Goal: Task Accomplishment & Management: Use online tool/utility

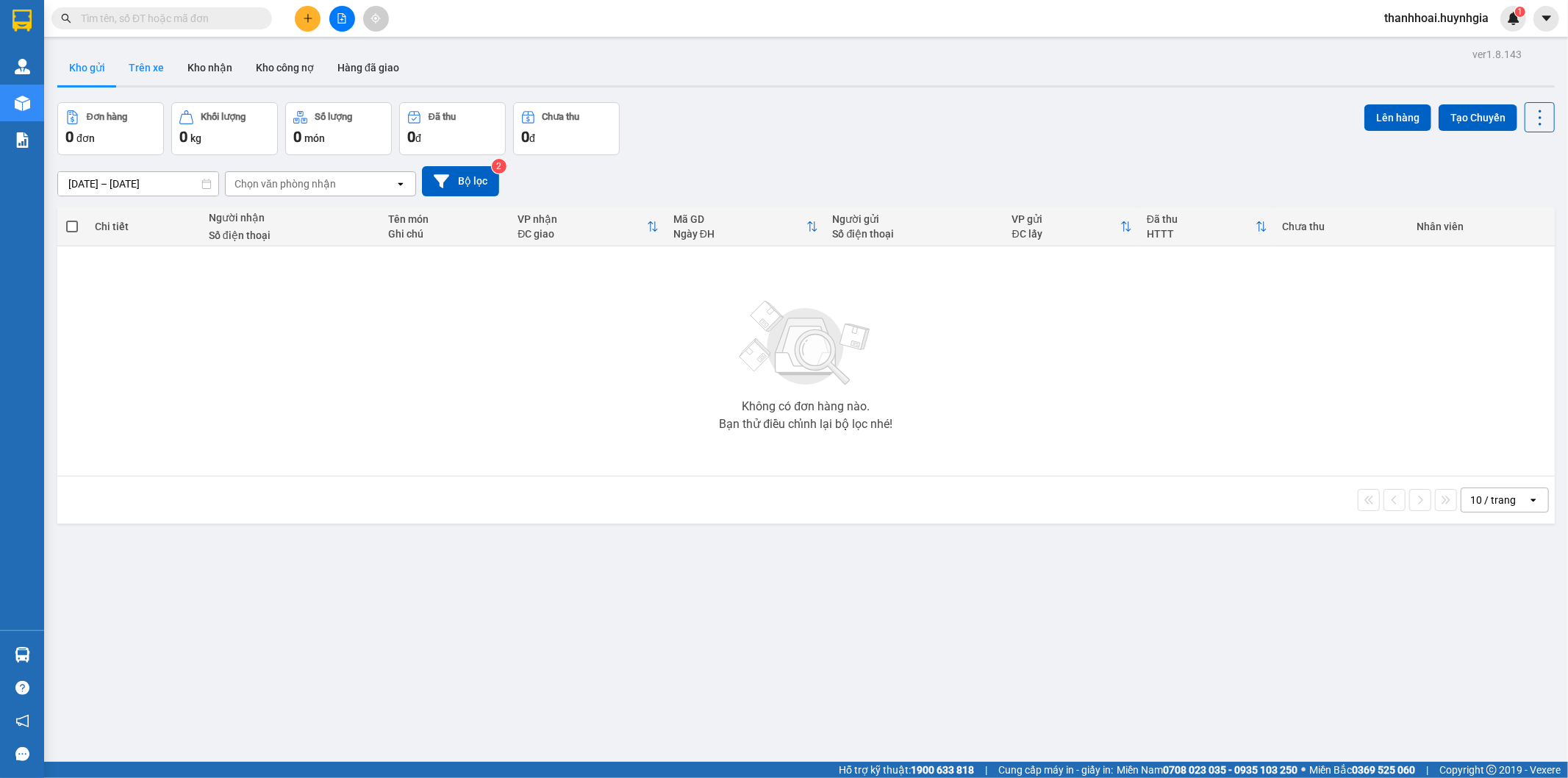
click at [150, 62] on button "Trên xe" at bounding box center [147, 67] width 59 height 35
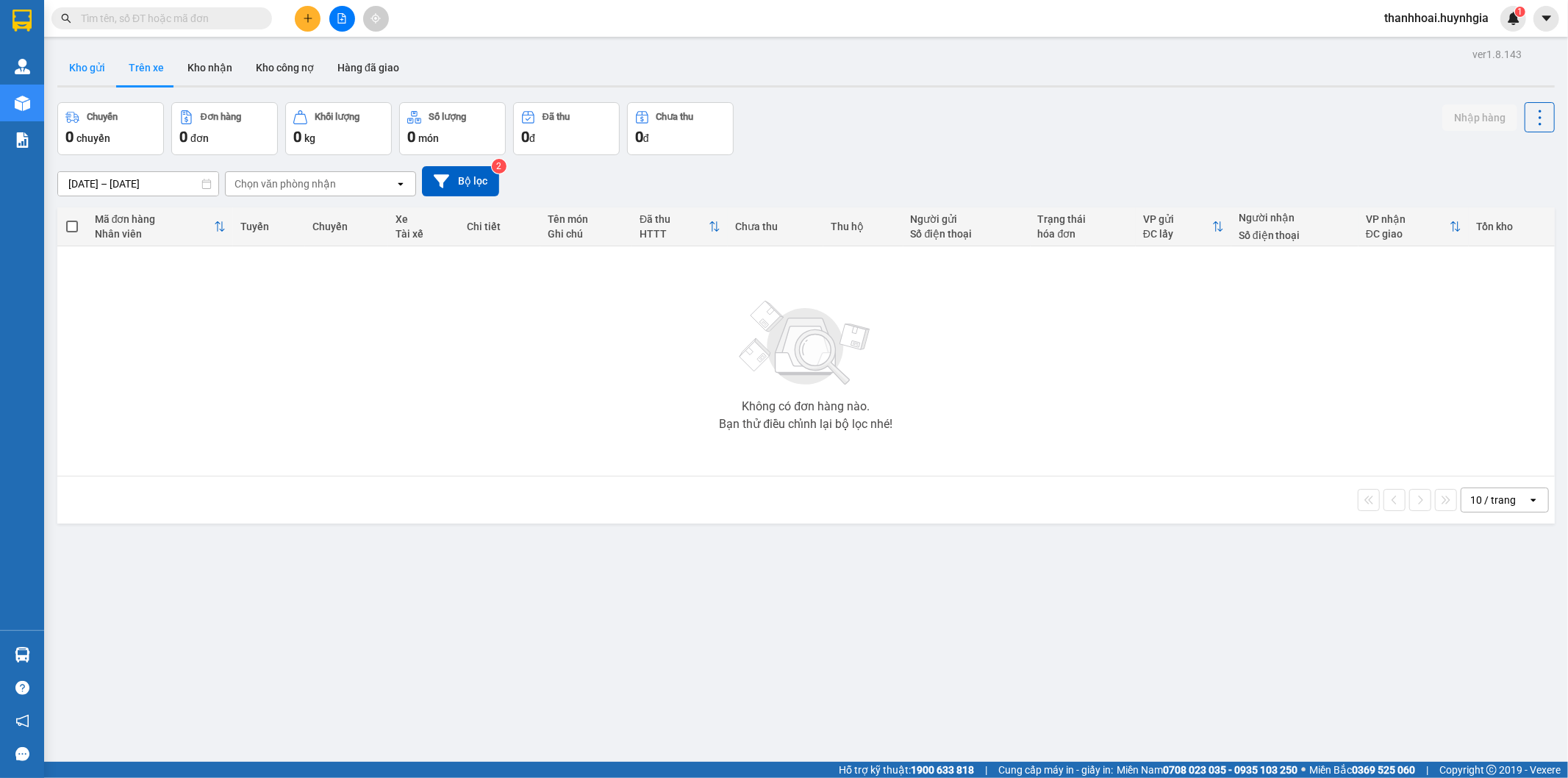
click at [99, 71] on button "Kho gửi" at bounding box center [87, 67] width 60 height 35
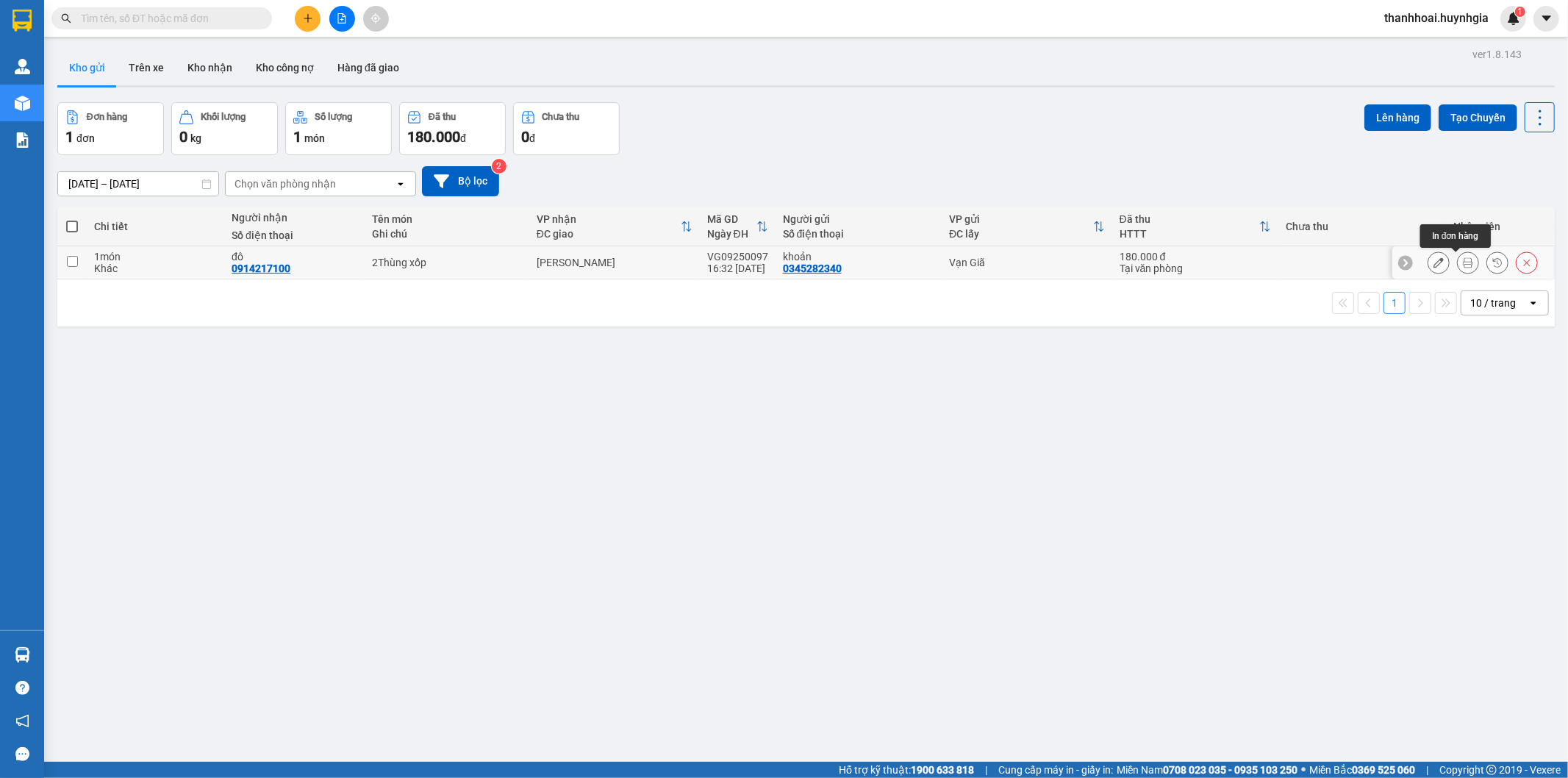
click at [1463, 260] on icon at bounding box center [1468, 262] width 10 height 10
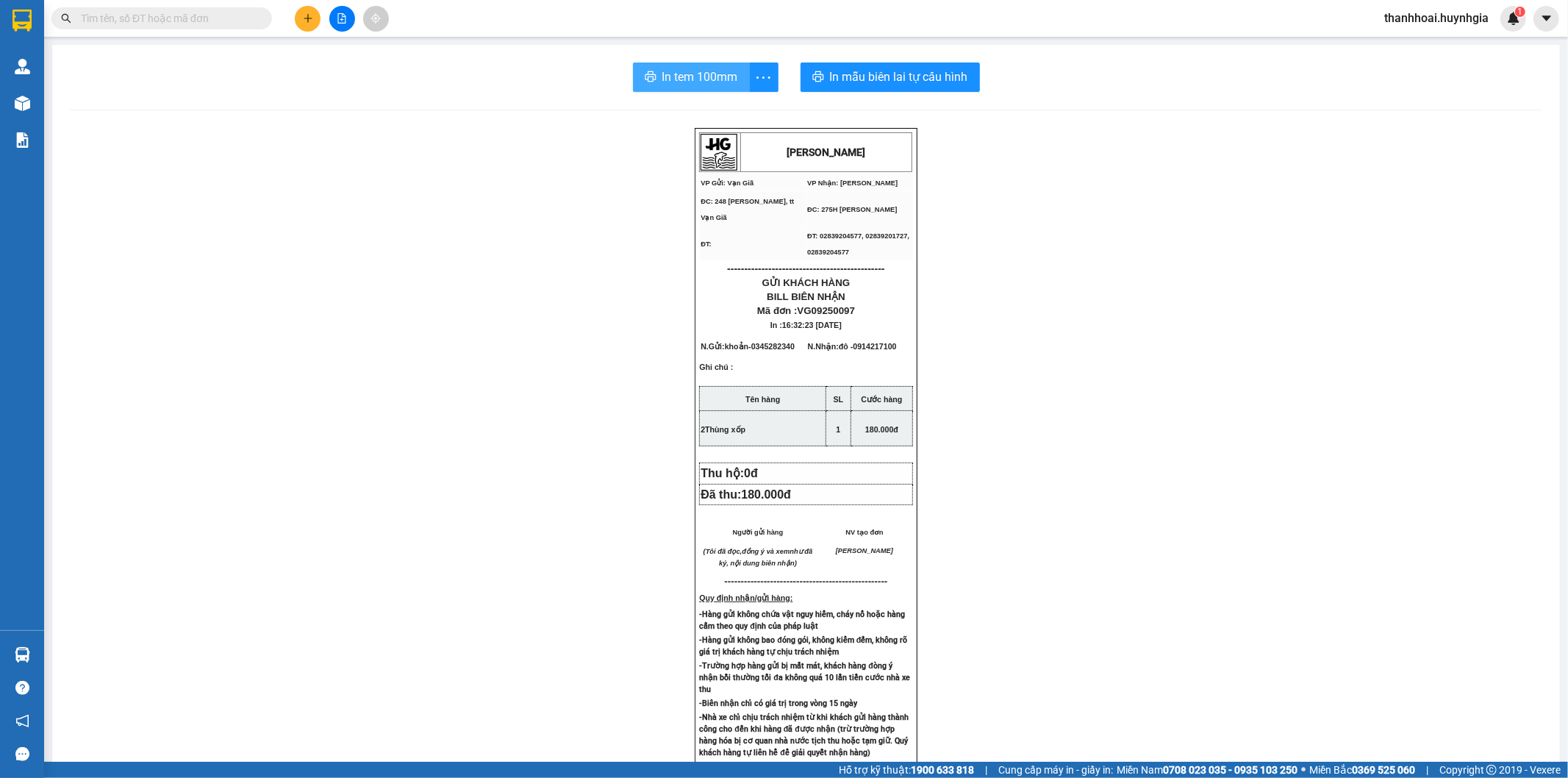
click at [708, 78] on span "In tem 100mm" at bounding box center [700, 76] width 76 height 18
click at [686, 72] on span "In tem 100mm" at bounding box center [700, 76] width 76 height 18
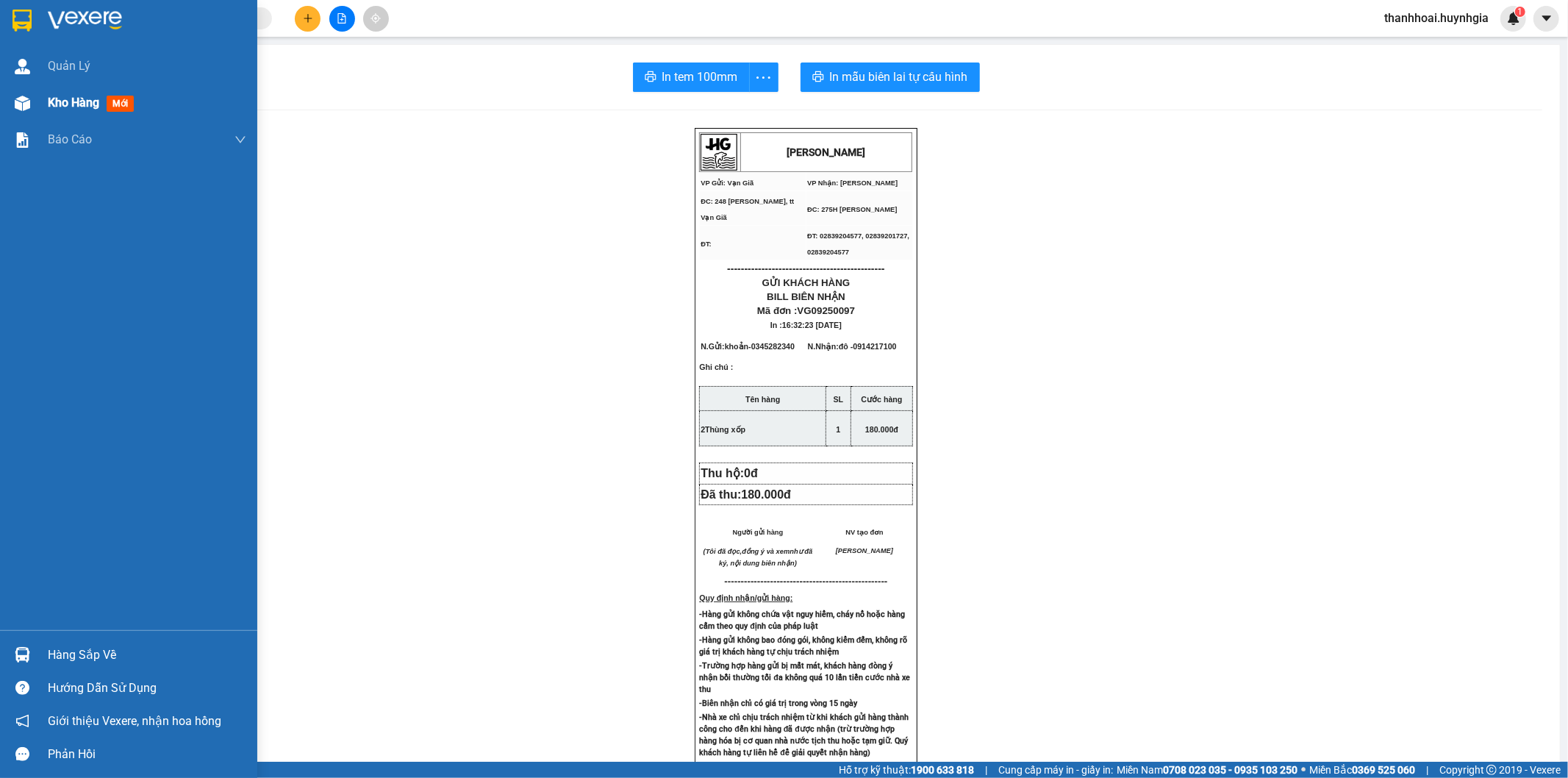
click at [59, 105] on span "Kho hàng" at bounding box center [73, 102] width 51 height 14
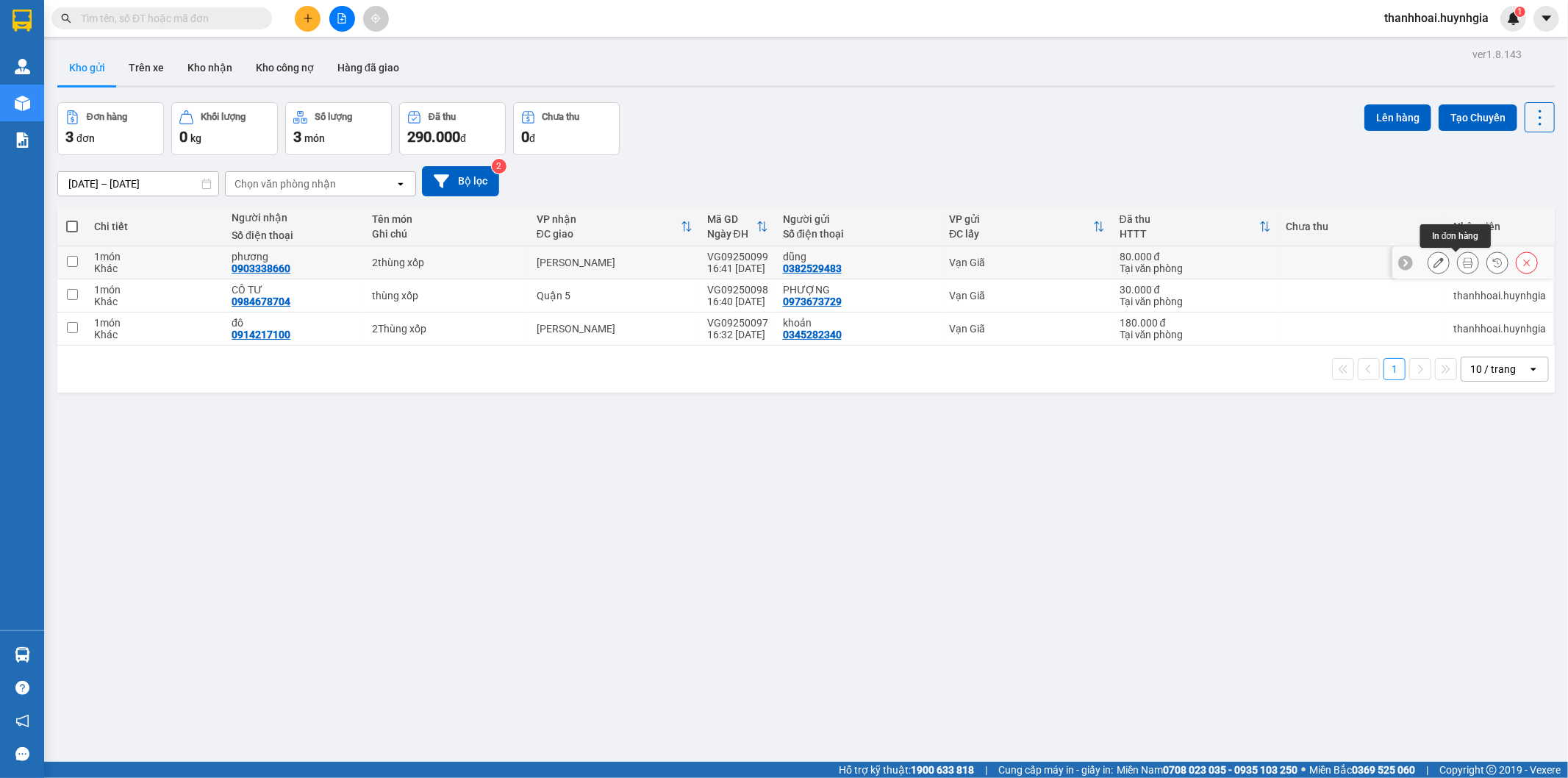
click at [1458, 254] on button at bounding box center [1469, 262] width 21 height 26
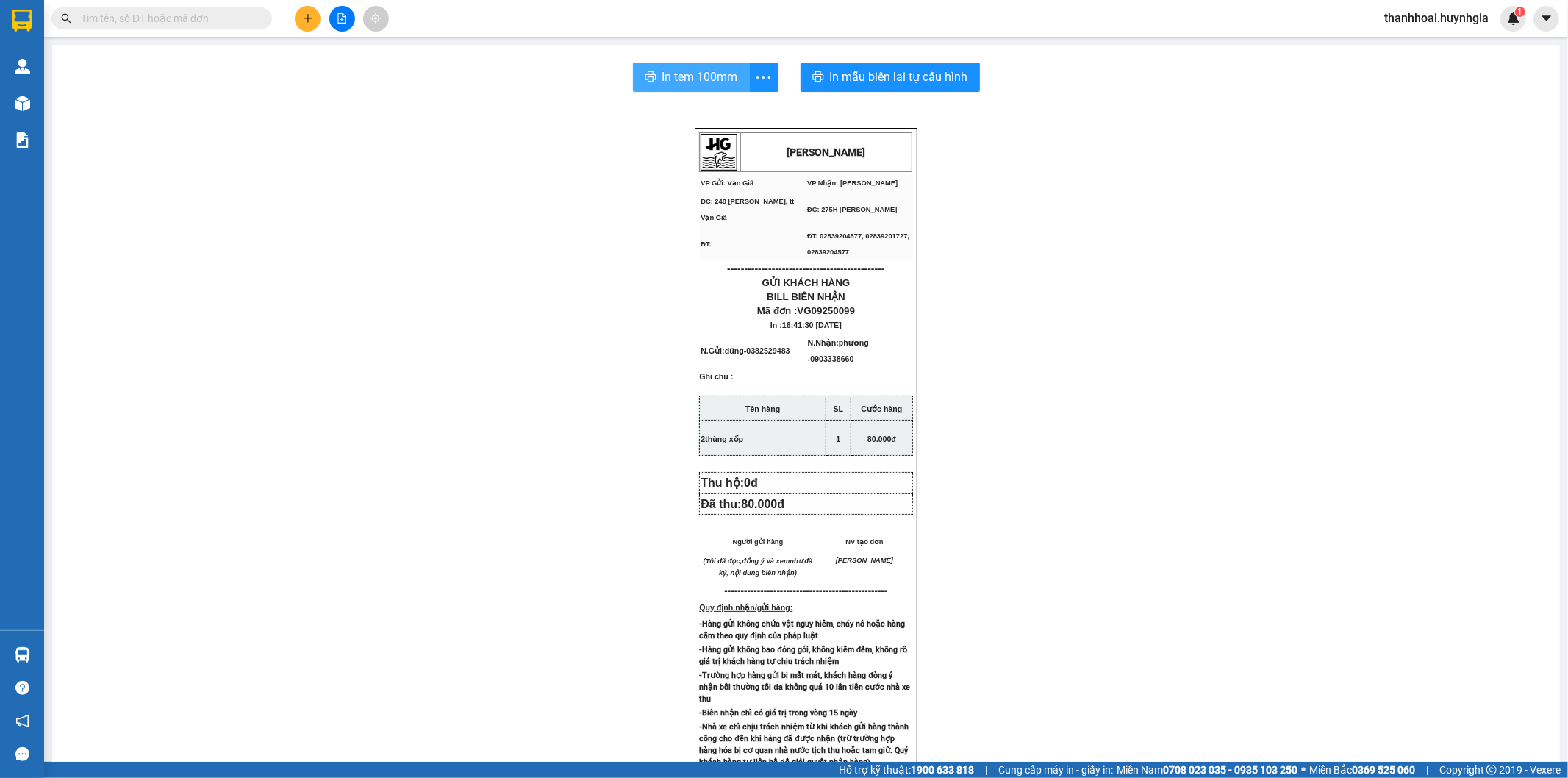
click at [662, 71] on span "In tem 100mm" at bounding box center [700, 76] width 76 height 18
click at [637, 71] on button "In tem 100mm" at bounding box center [692, 77] width 117 height 29
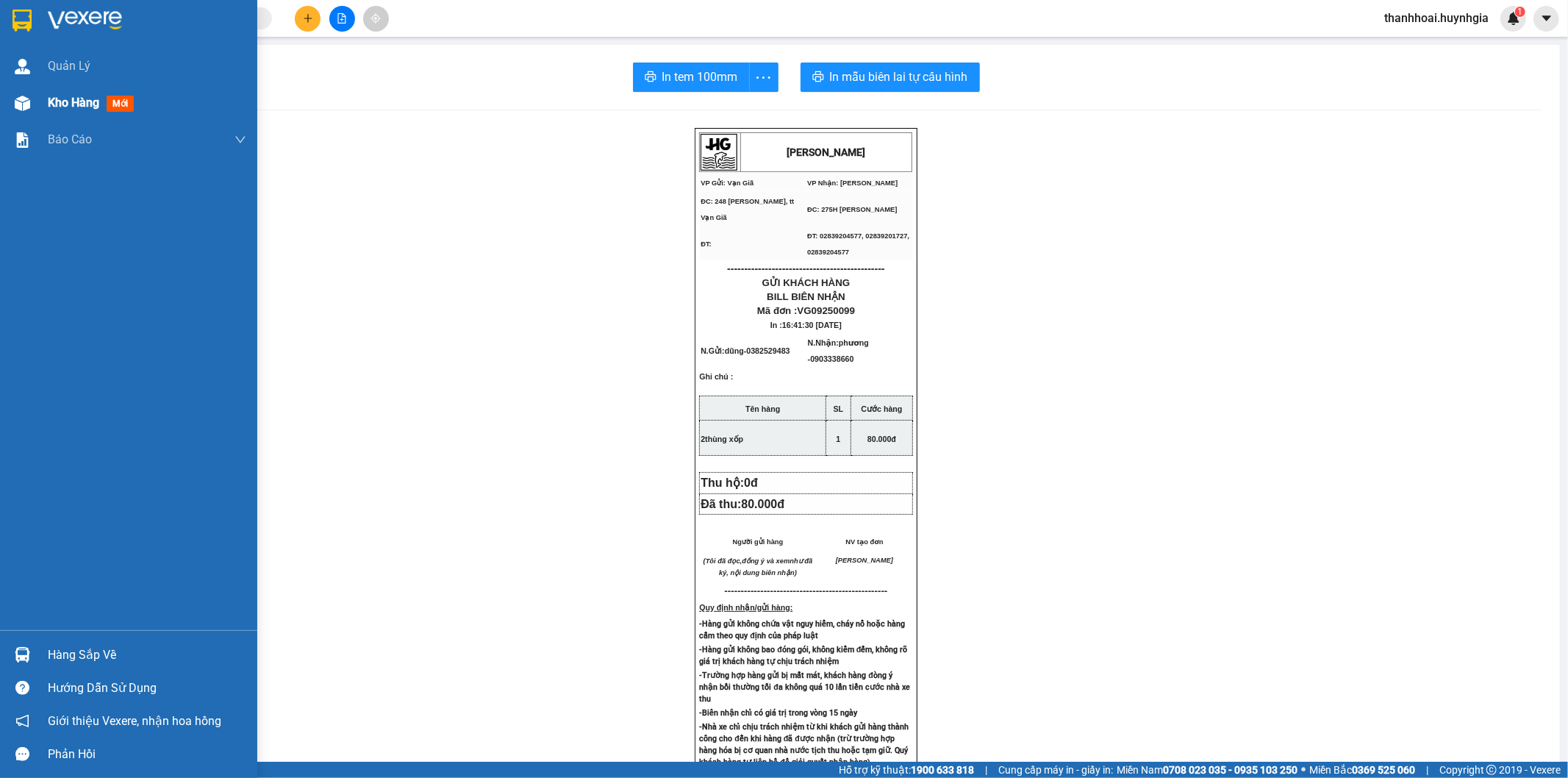
click at [94, 100] on span "Kho hàng" at bounding box center [73, 102] width 51 height 14
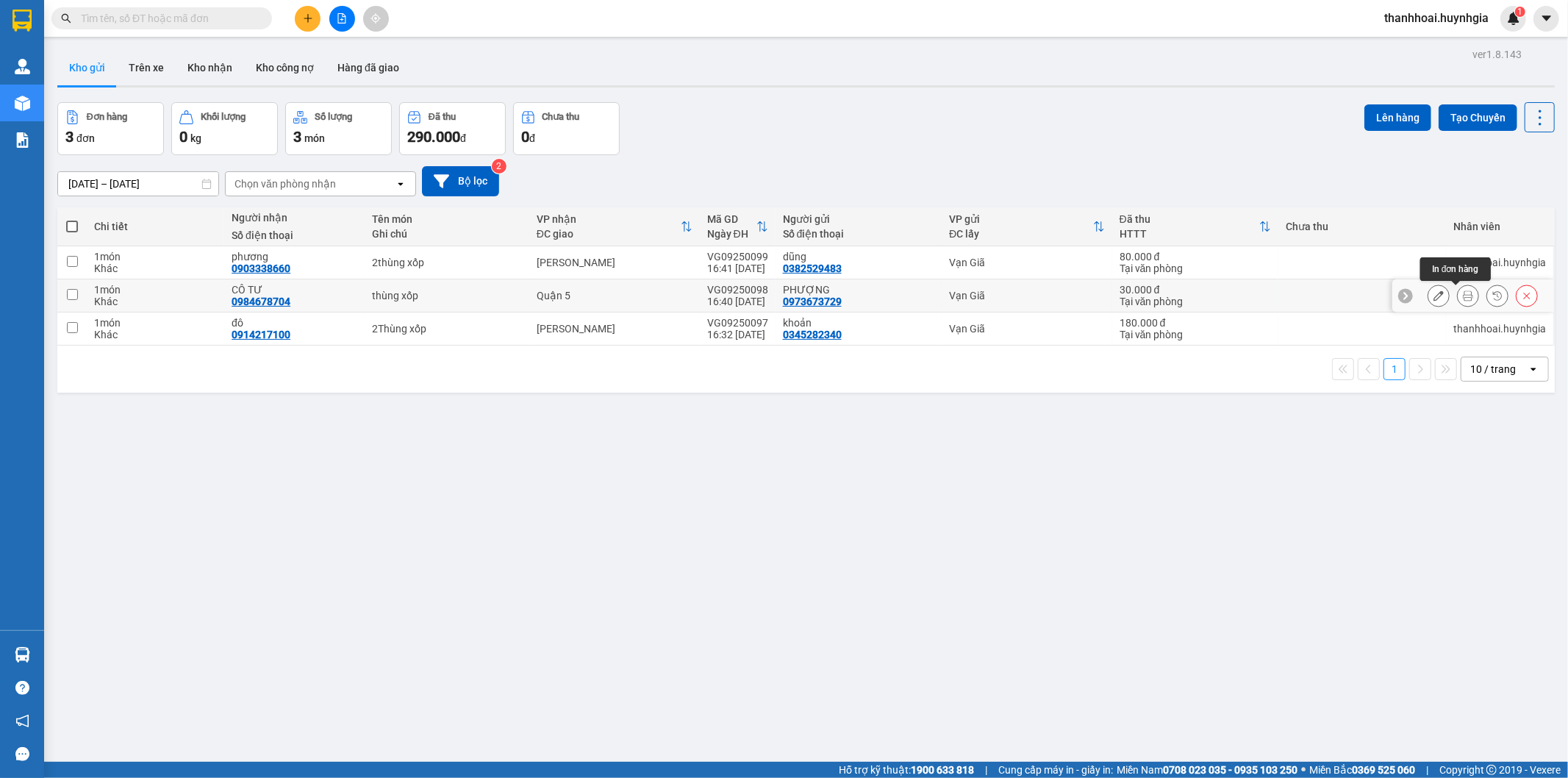
click at [1463, 298] on icon at bounding box center [1468, 295] width 10 height 10
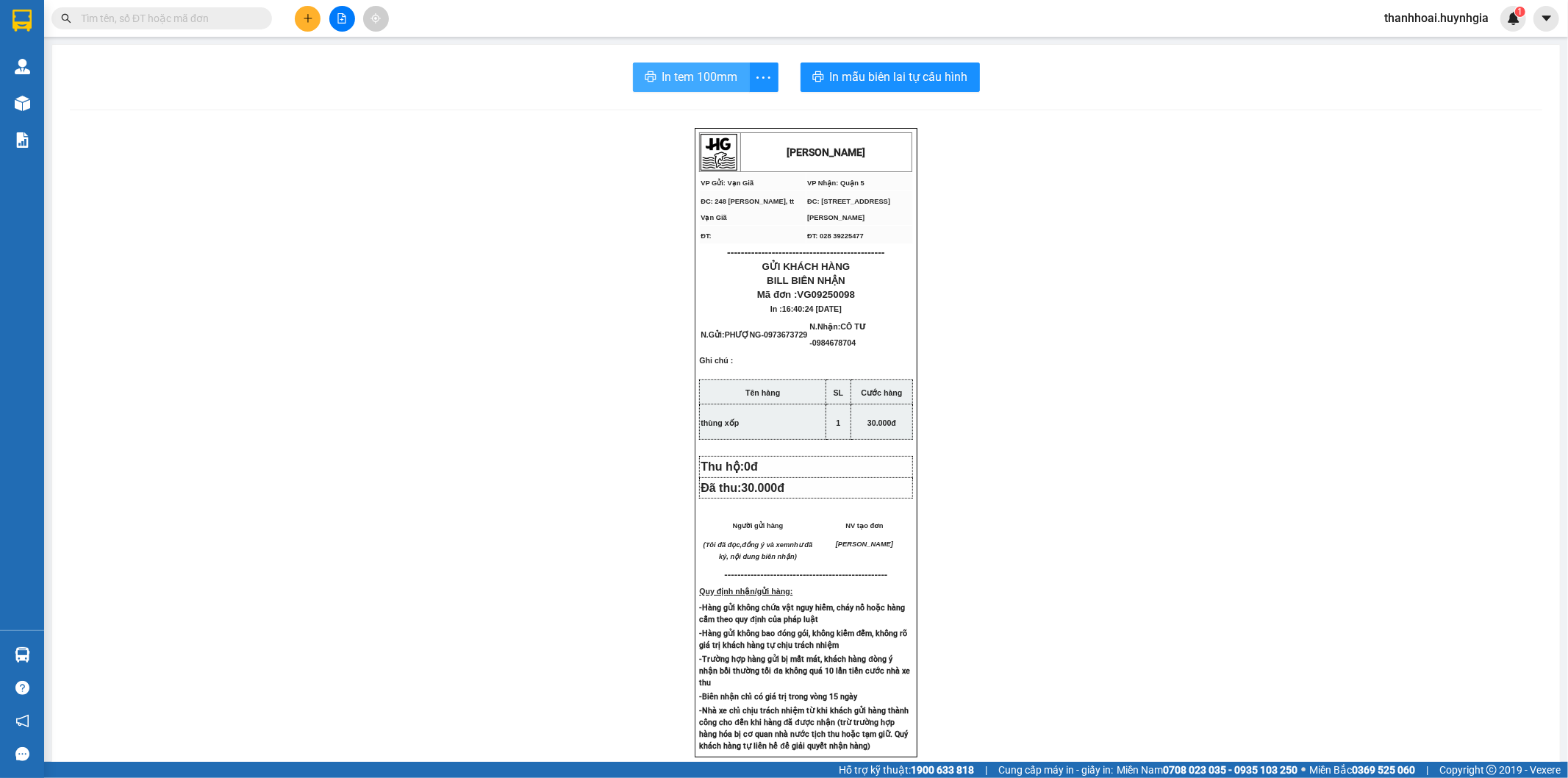
click at [710, 68] on span "In tem 100mm" at bounding box center [700, 76] width 76 height 18
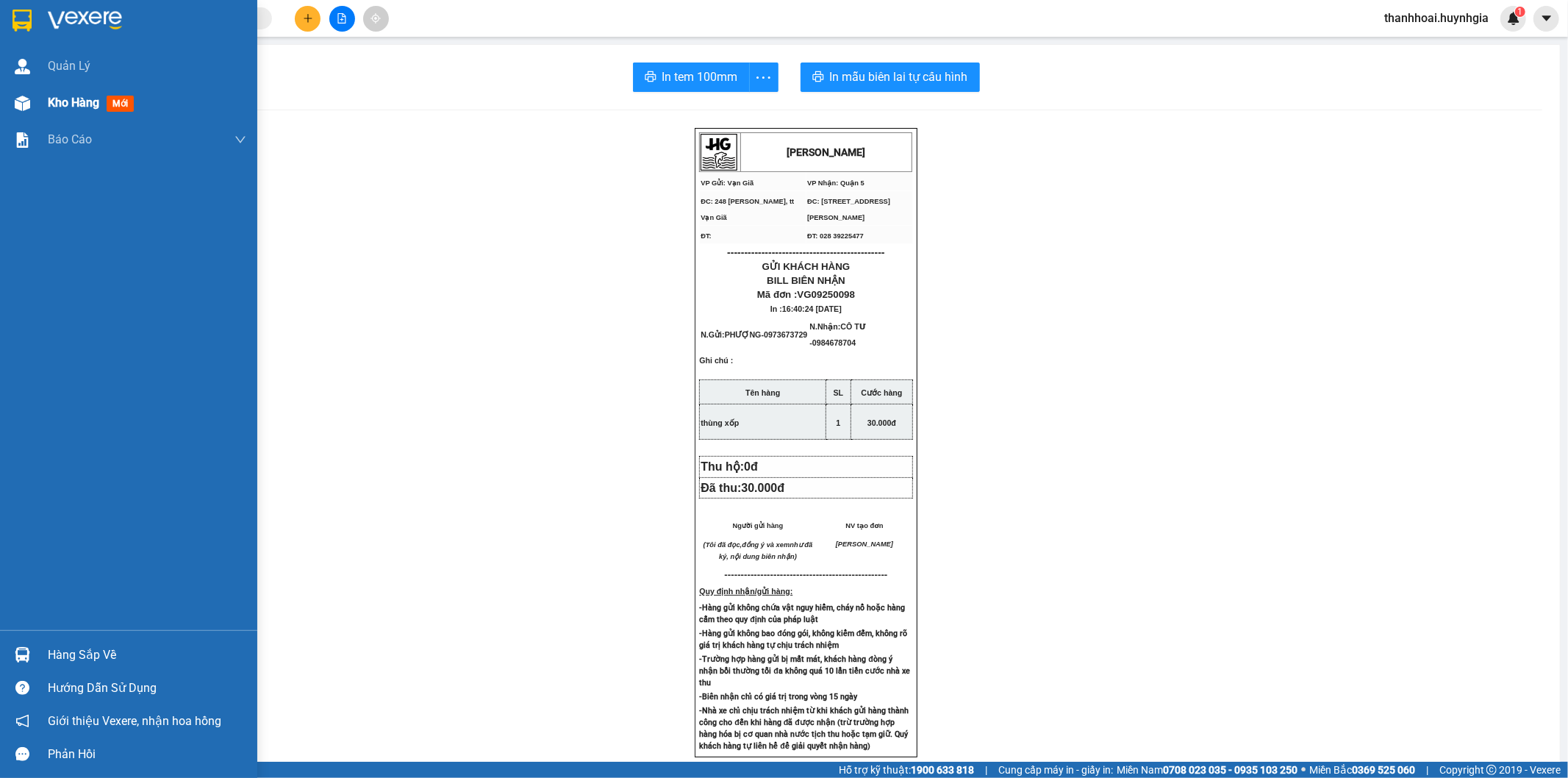
click at [5, 115] on div "Kho hàng mới" at bounding box center [129, 102] width 257 height 37
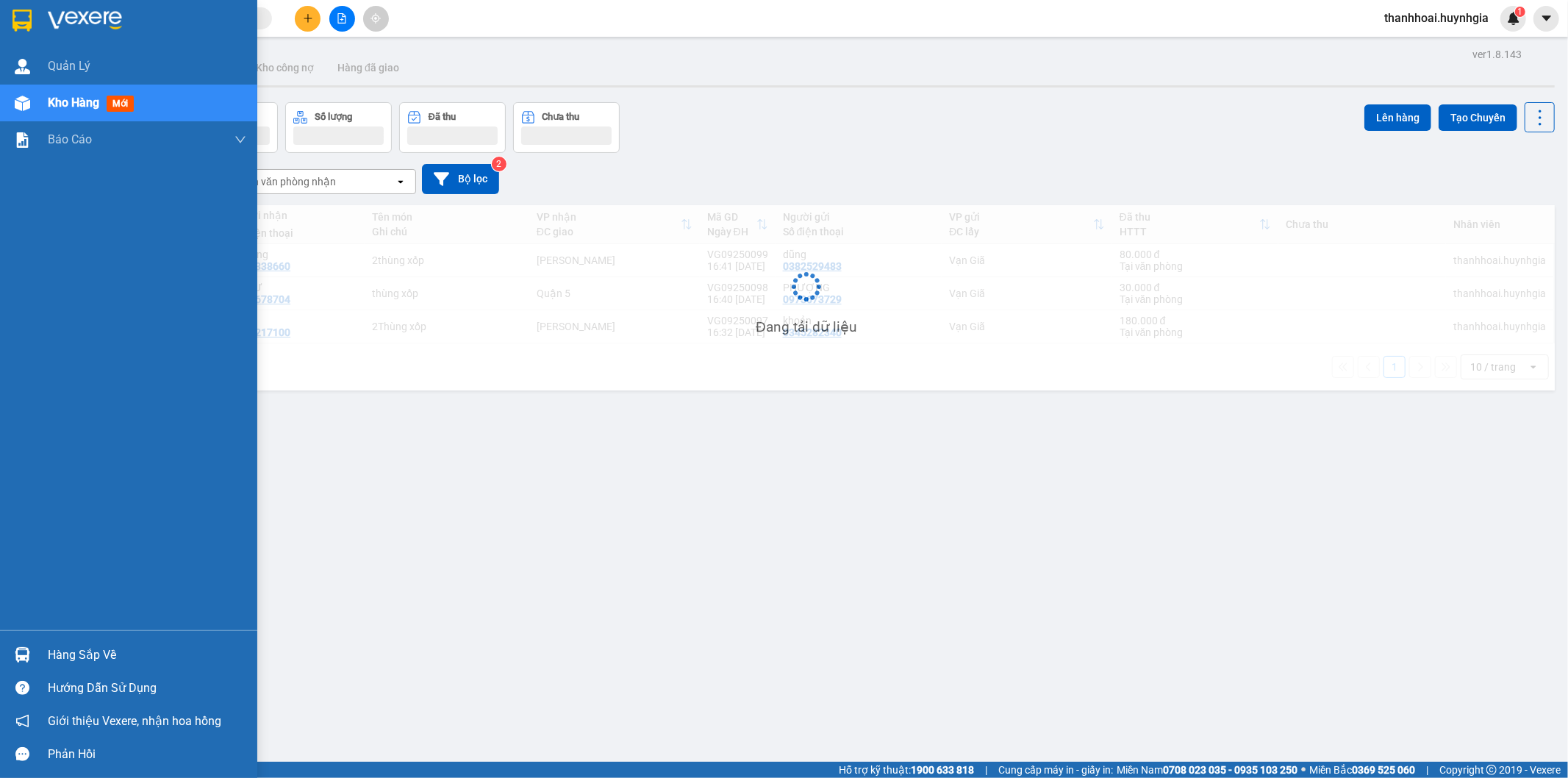
click at [42, 107] on div "Kho hàng mới" at bounding box center [129, 102] width 257 height 37
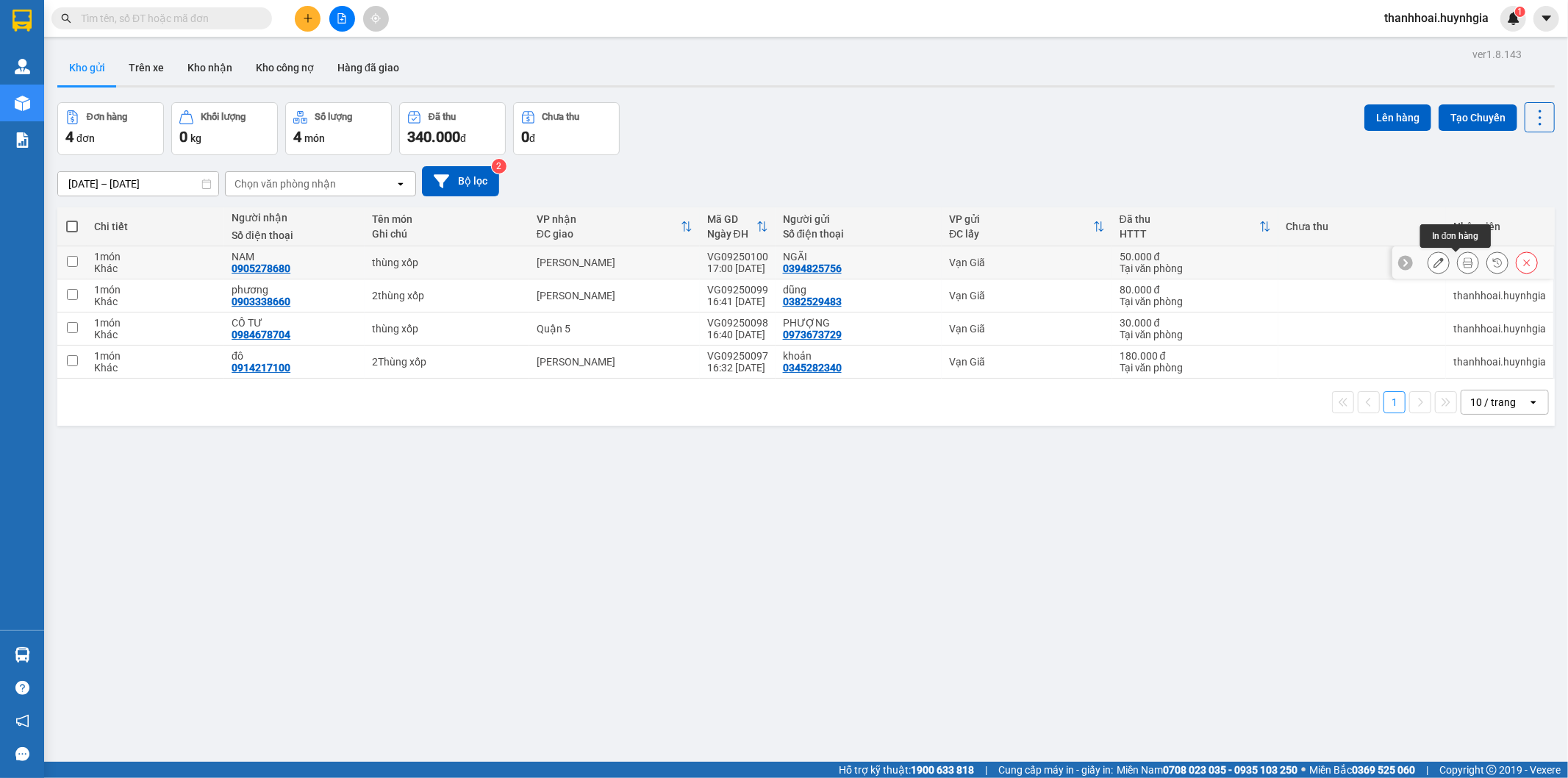
click at [1463, 260] on icon at bounding box center [1468, 262] width 10 height 10
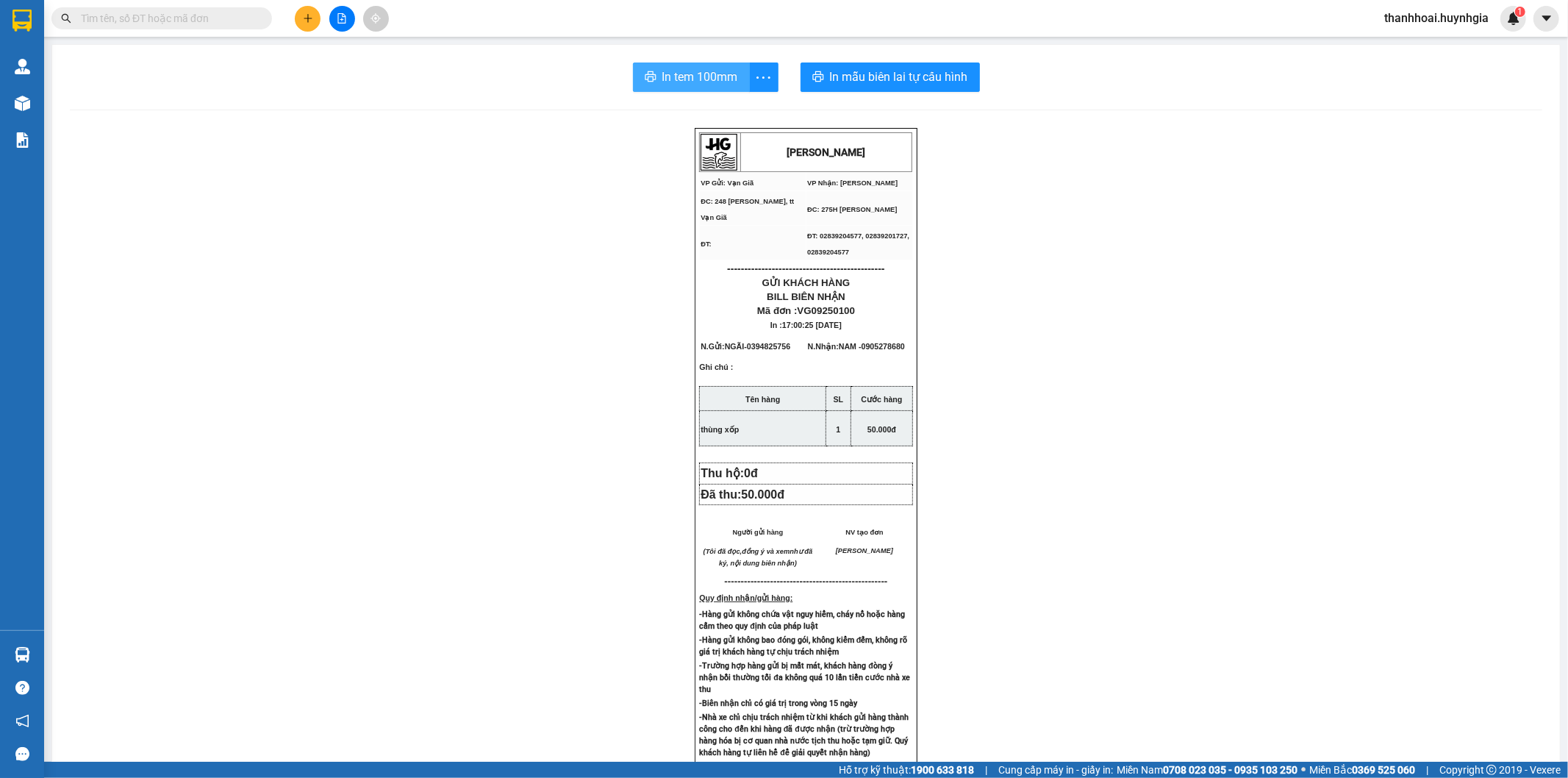
click at [678, 68] on span "In tem 100mm" at bounding box center [700, 76] width 76 height 18
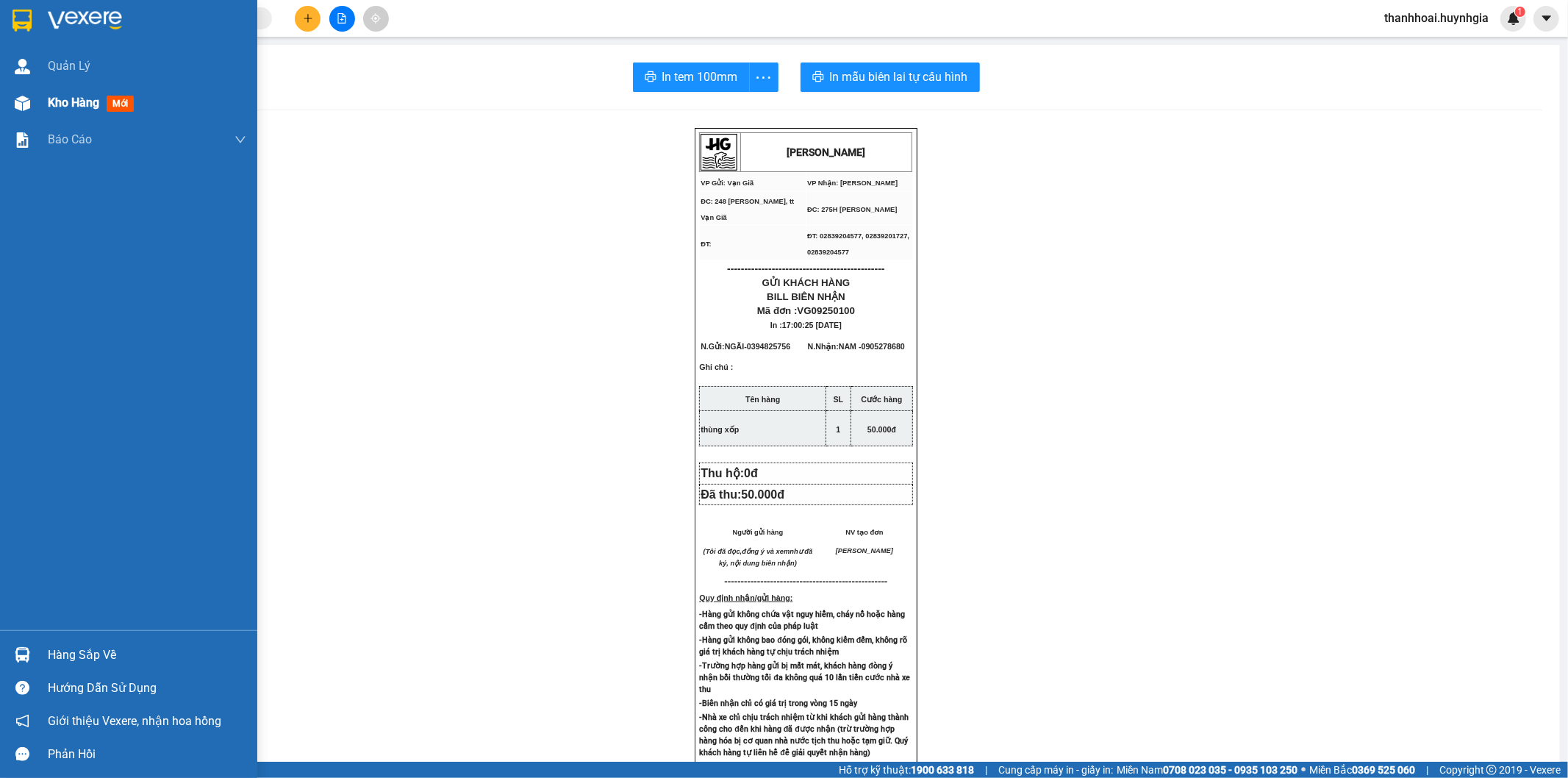
click at [61, 98] on span "Kho hàng" at bounding box center [73, 102] width 51 height 14
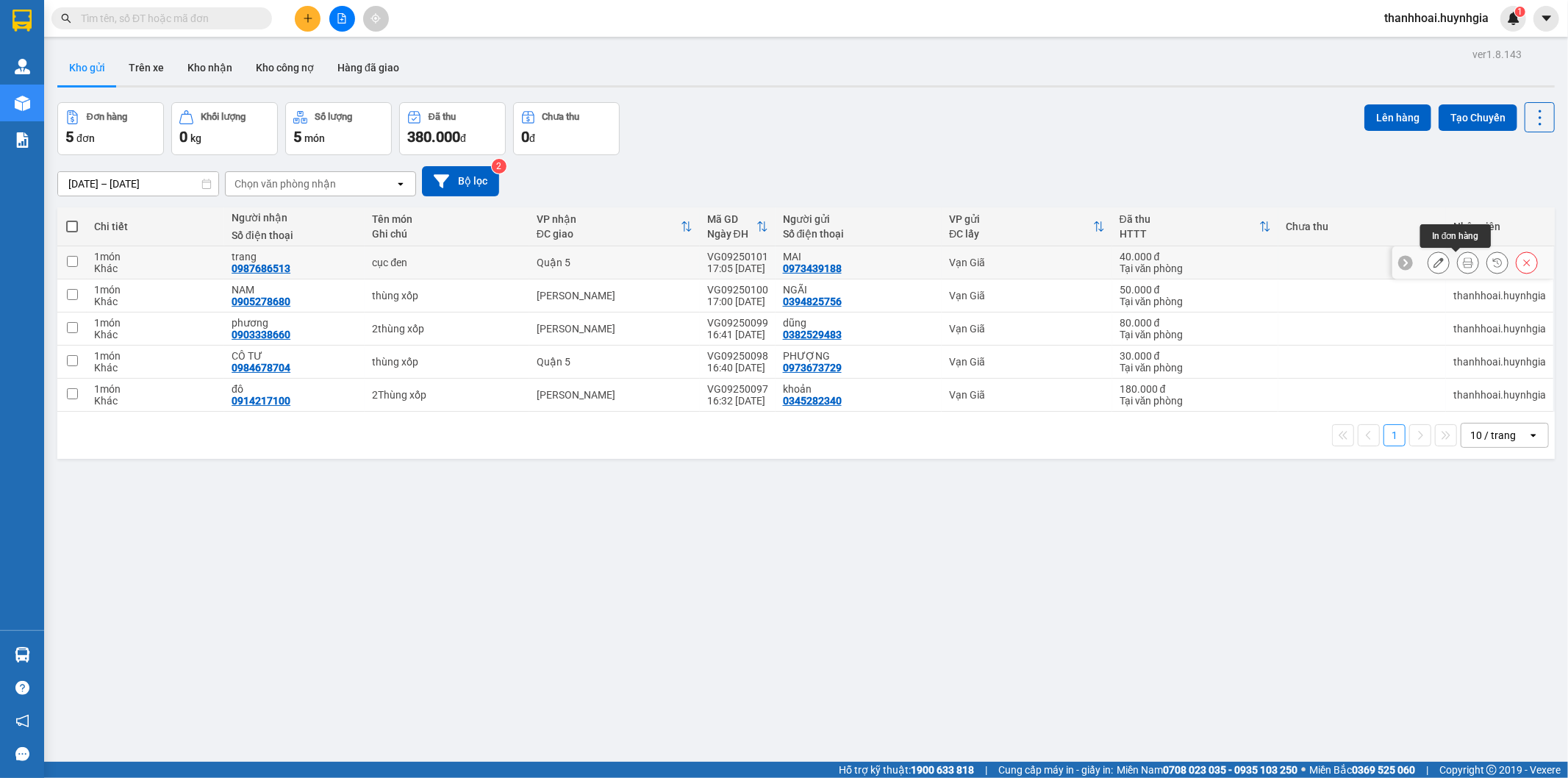
click at [1463, 262] on icon at bounding box center [1468, 262] width 10 height 10
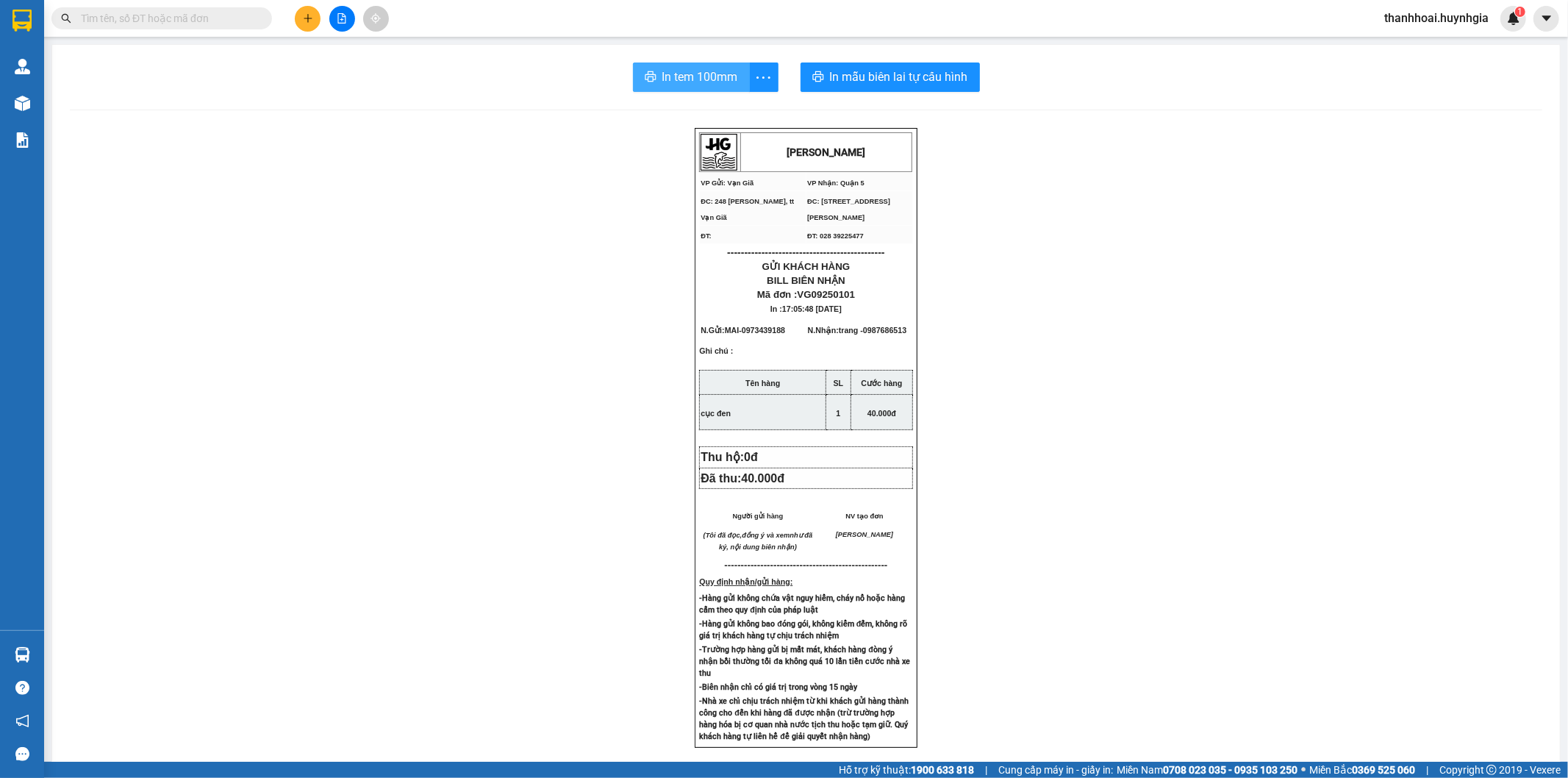
click at [686, 81] on span "In tem 100mm" at bounding box center [700, 76] width 76 height 18
click at [694, 78] on span "In tem 100mm" at bounding box center [700, 76] width 76 height 18
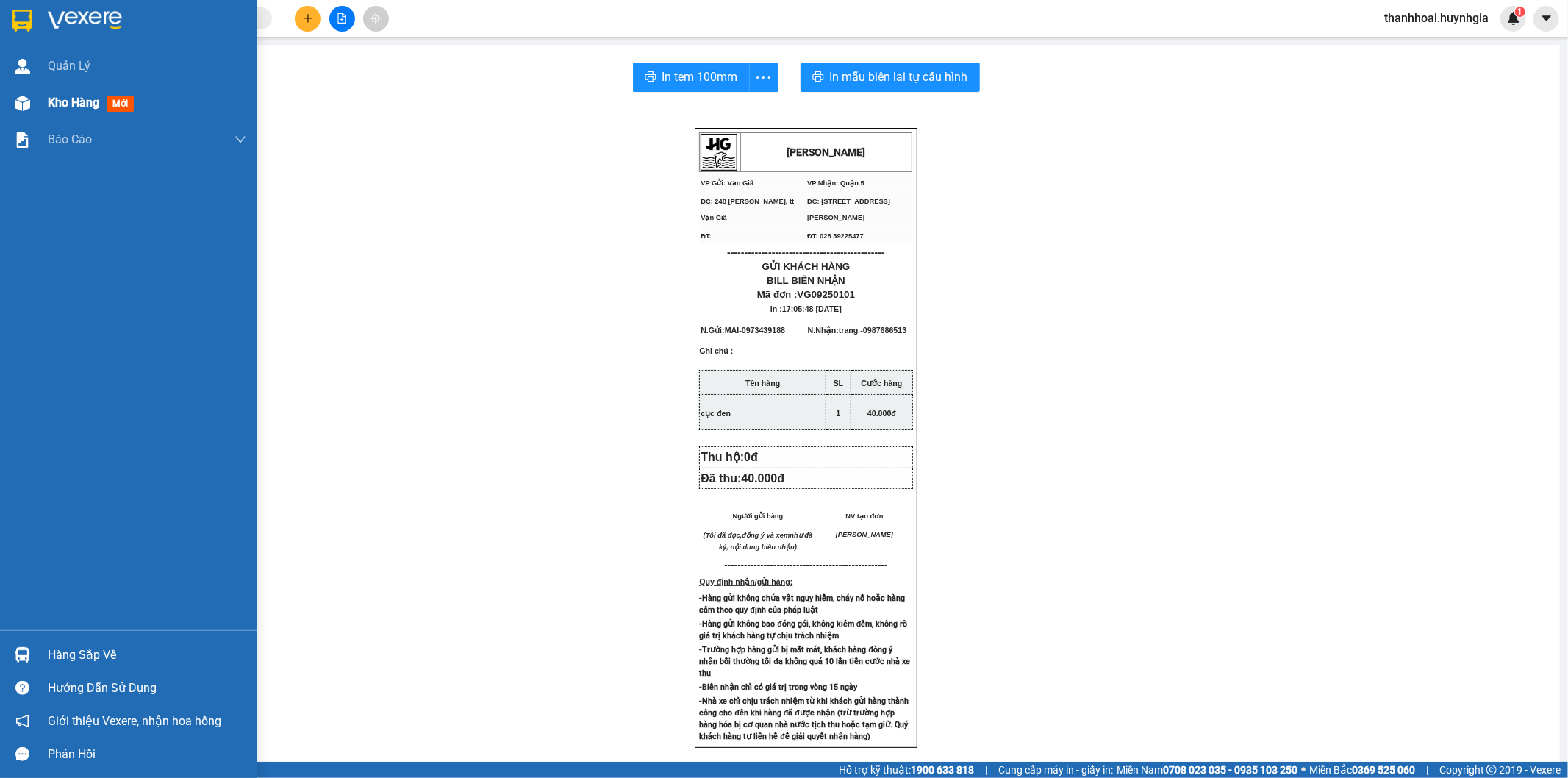
click at [64, 97] on span "Kho hàng" at bounding box center [73, 102] width 51 height 14
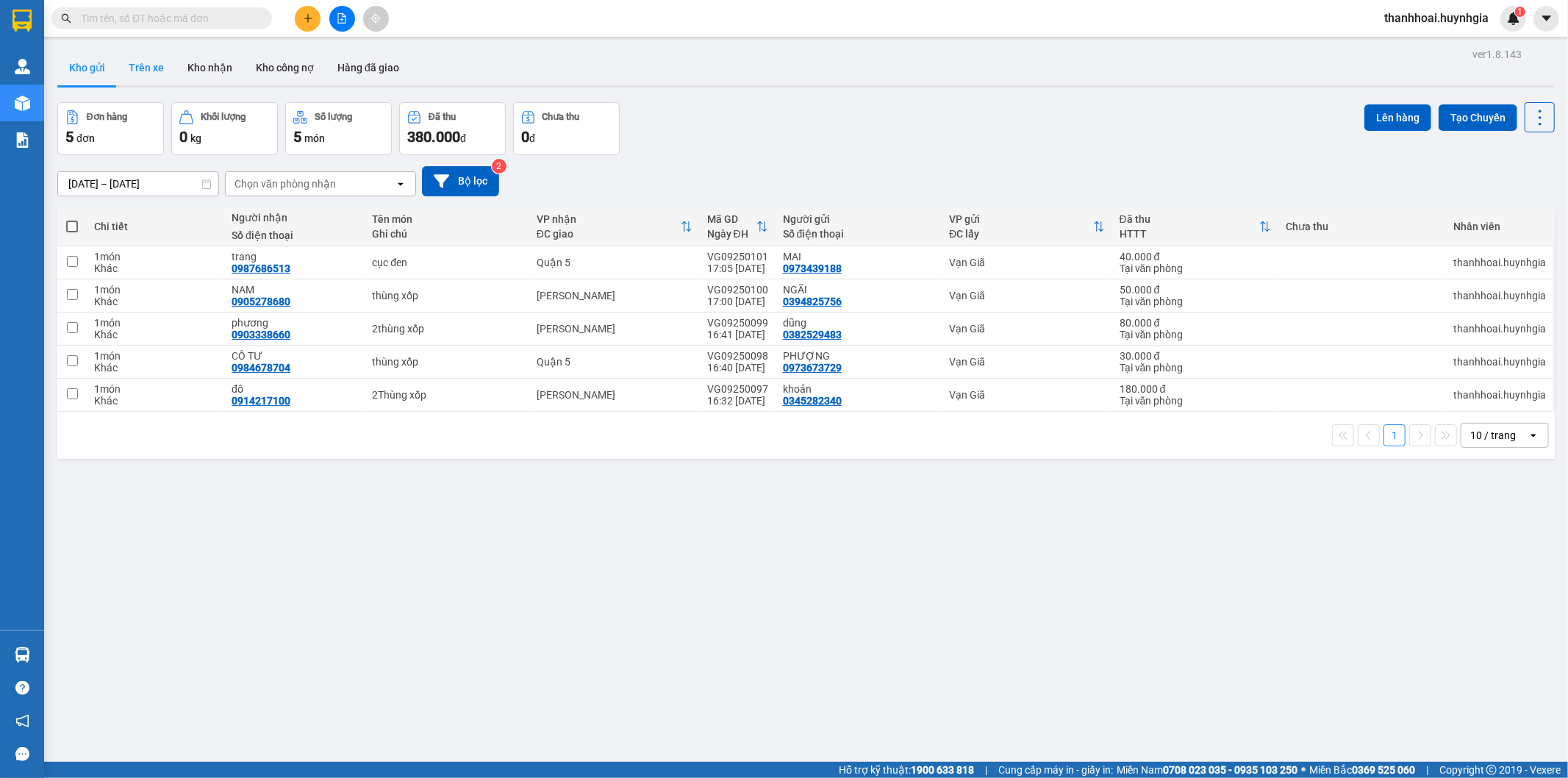
click at [162, 71] on button "Trên xe" at bounding box center [147, 67] width 59 height 35
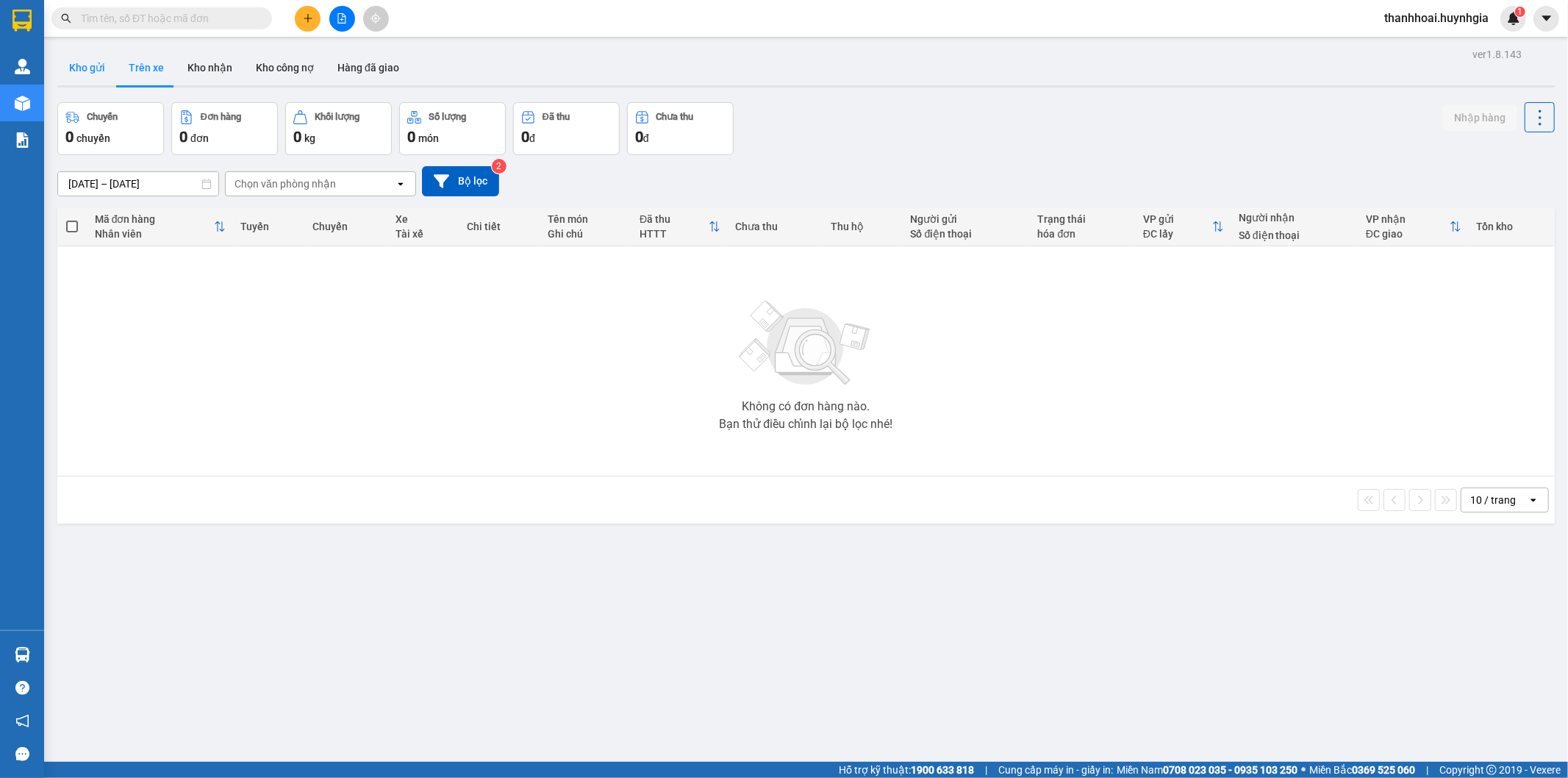
click at [85, 75] on button "Kho gửi" at bounding box center [87, 67] width 60 height 35
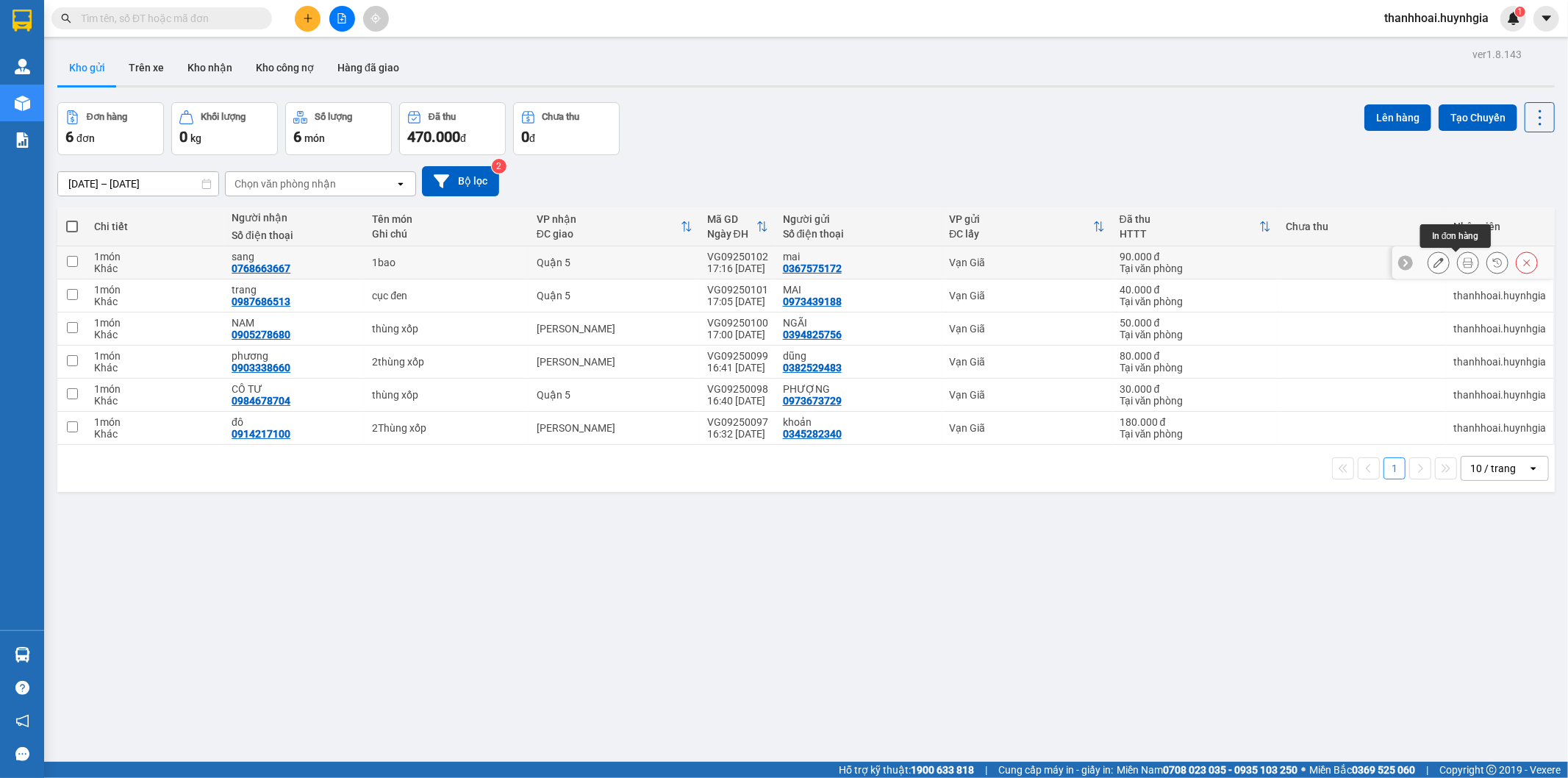
click at [1458, 270] on button at bounding box center [1469, 262] width 21 height 26
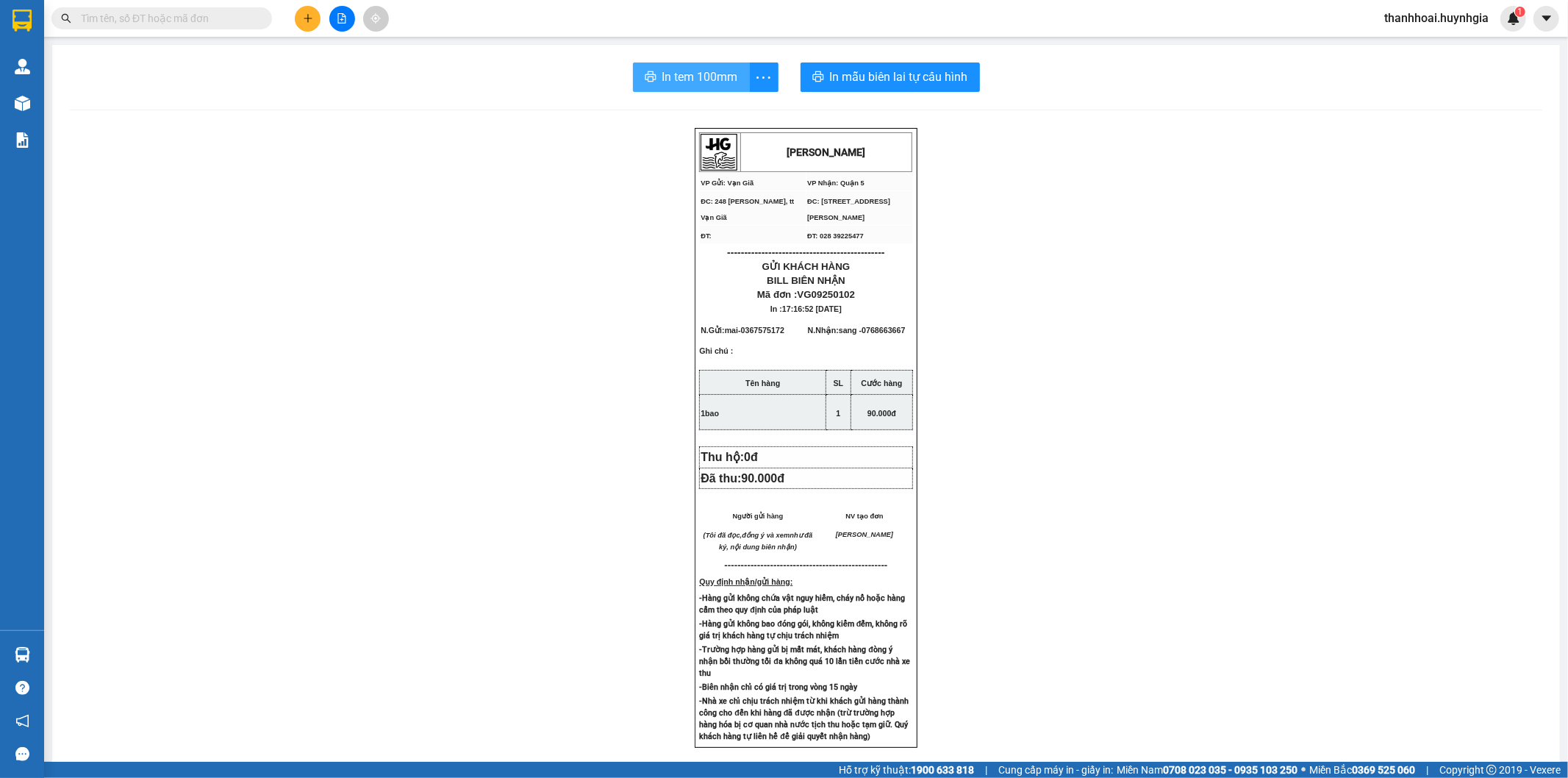
click at [679, 77] on span "In tem 100mm" at bounding box center [700, 76] width 76 height 18
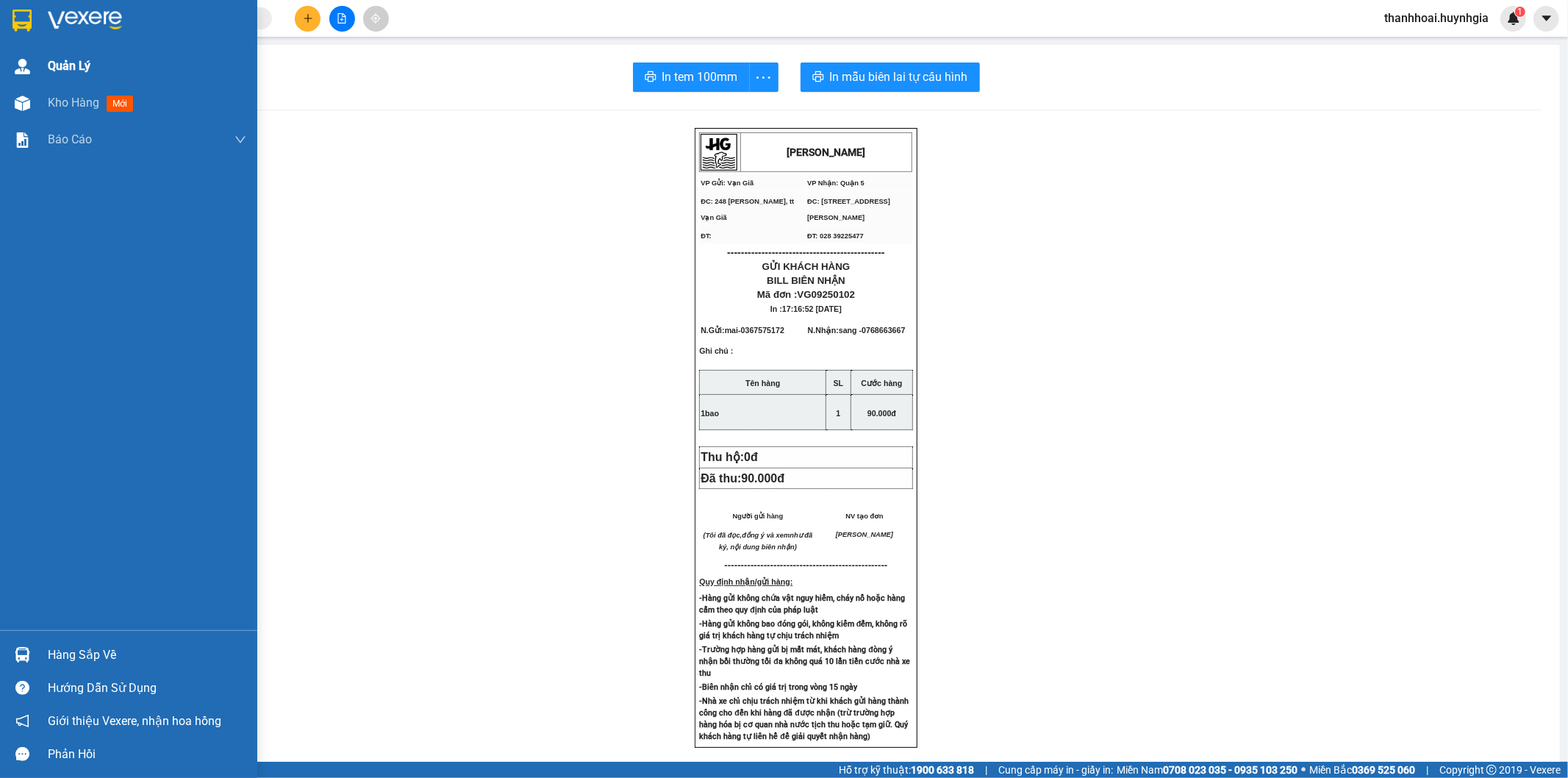
click at [87, 67] on span "Quản Lý" at bounding box center [68, 65] width 43 height 18
click at [59, 104] on span "Kho hàng" at bounding box center [73, 102] width 51 height 14
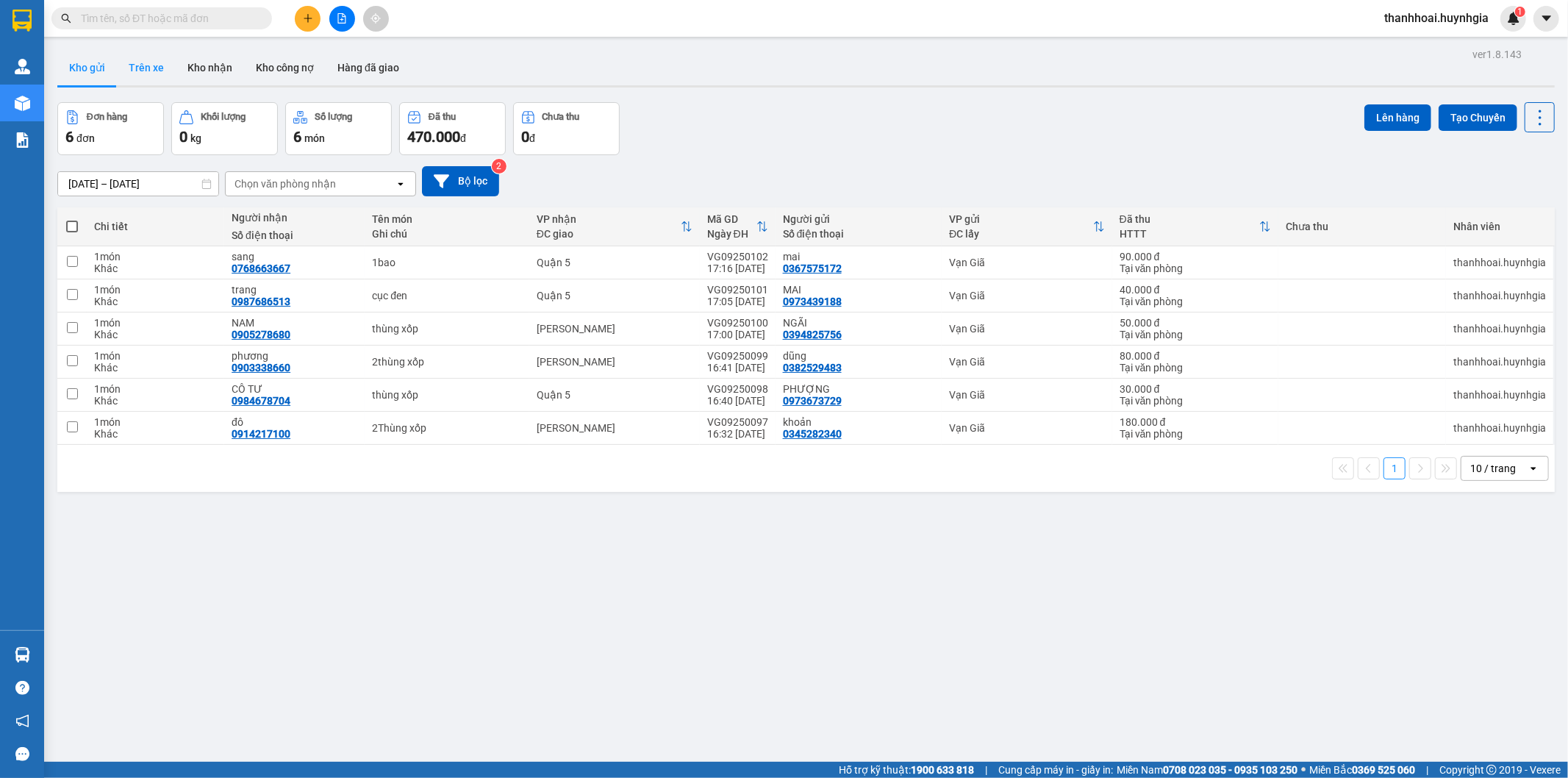
click at [137, 62] on button "Trên xe" at bounding box center [147, 67] width 59 height 35
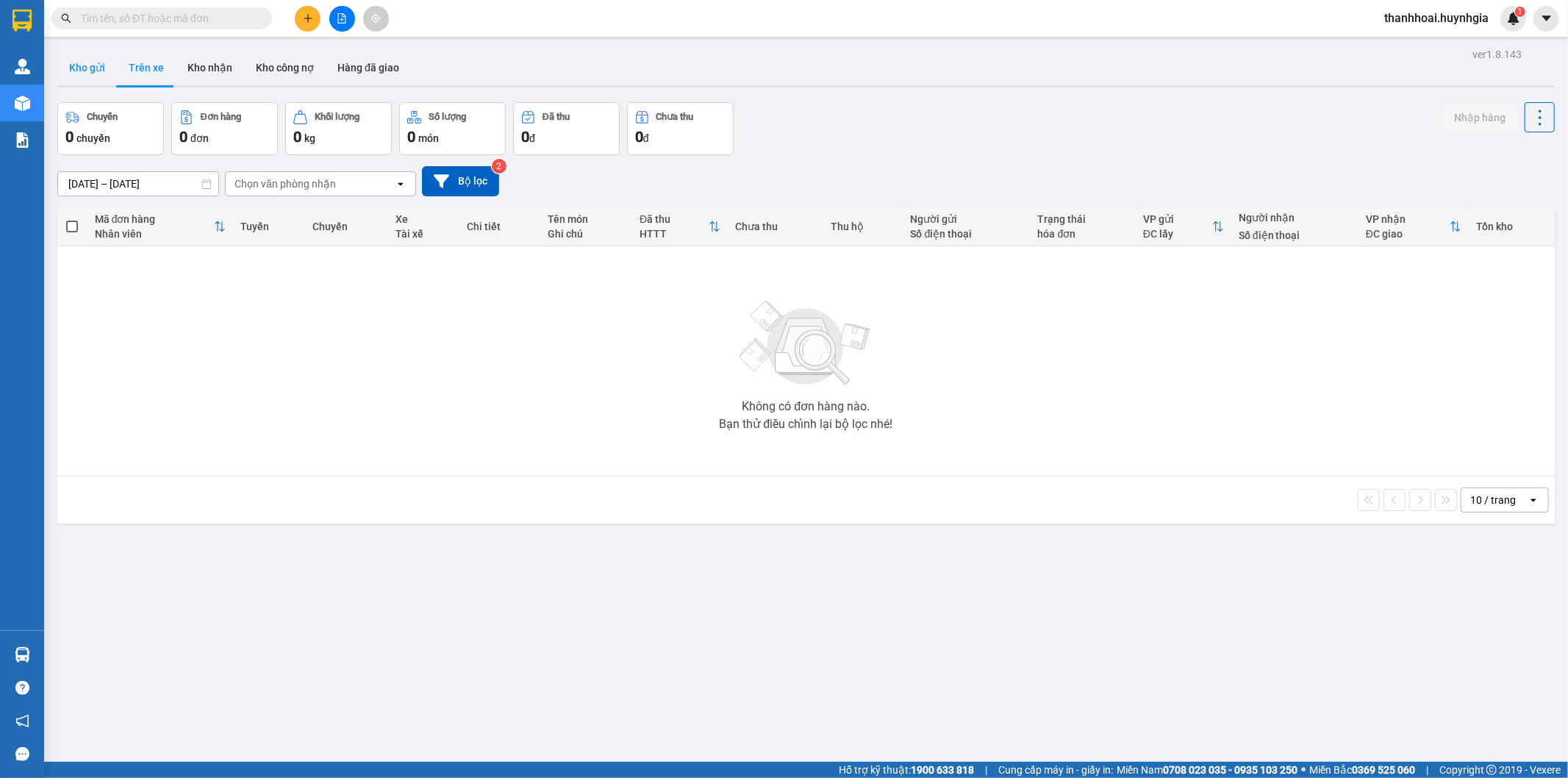
click at [75, 61] on button "Kho gửi" at bounding box center [87, 67] width 60 height 35
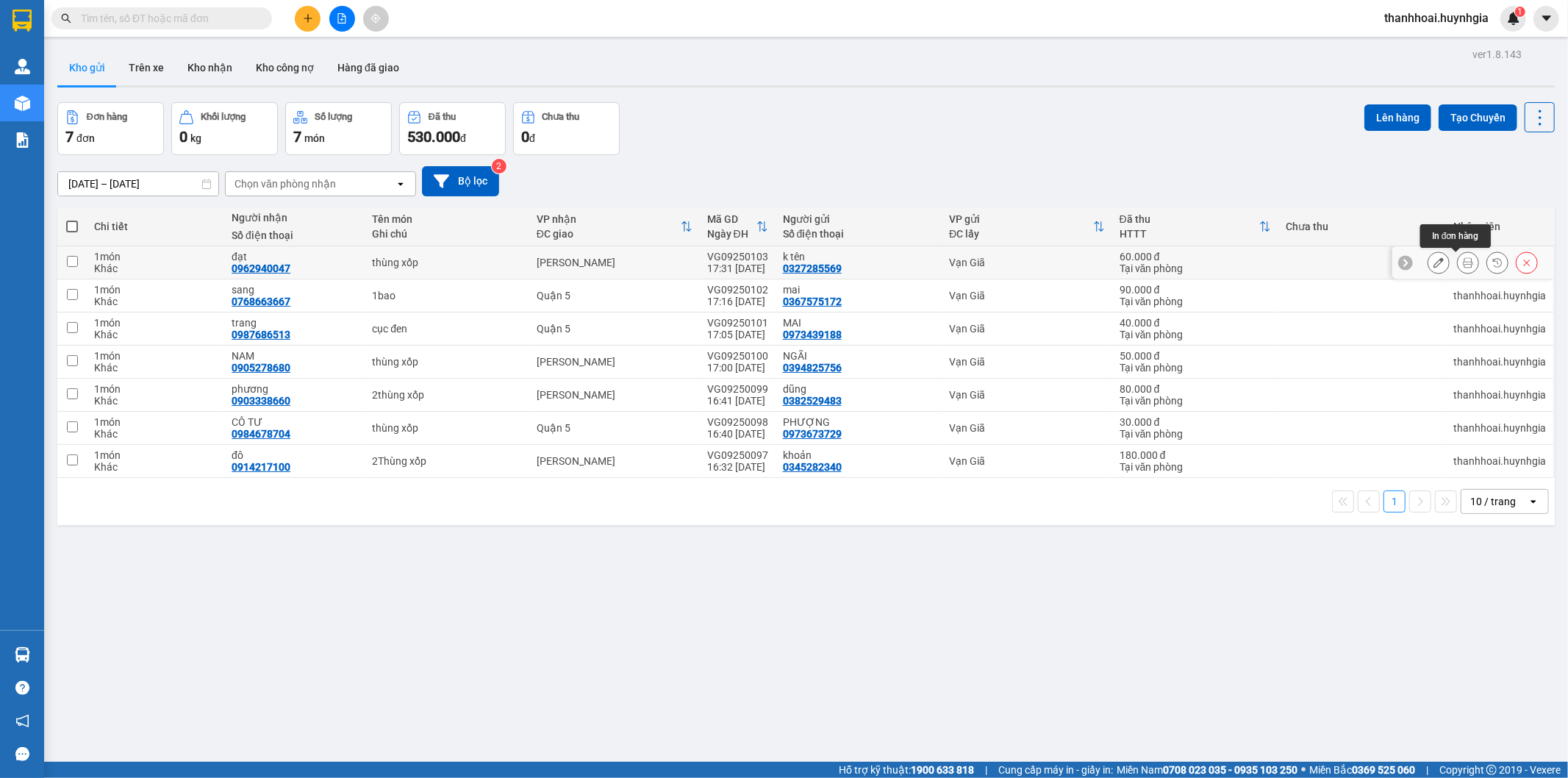
click at [1458, 253] on button at bounding box center [1469, 262] width 21 height 26
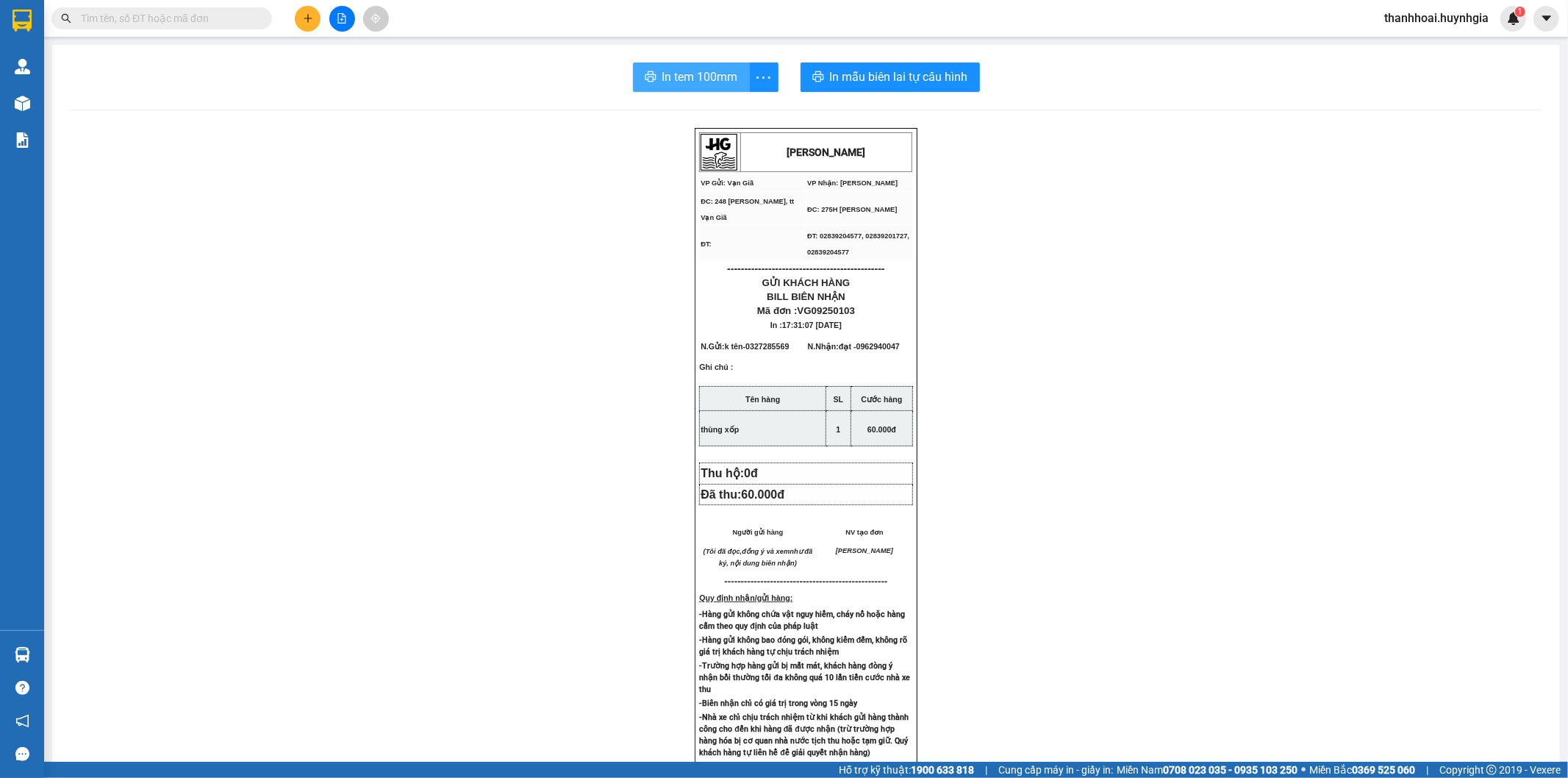
click at [686, 67] on button "In tem 100mm" at bounding box center [692, 77] width 117 height 29
click at [680, 70] on span "In tem 100mm" at bounding box center [700, 76] width 76 height 18
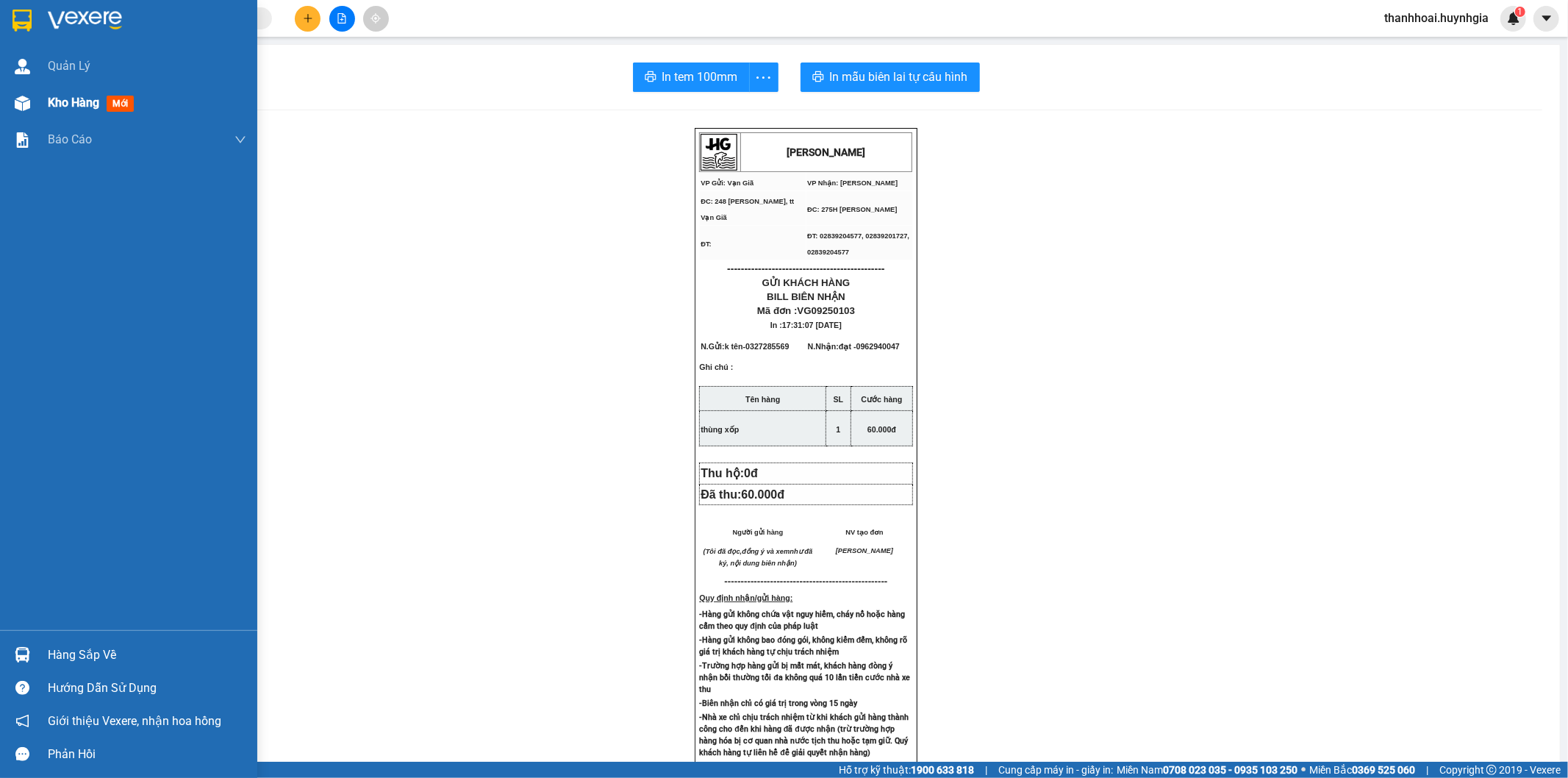
click at [92, 107] on span "Kho hàng" at bounding box center [73, 102] width 51 height 14
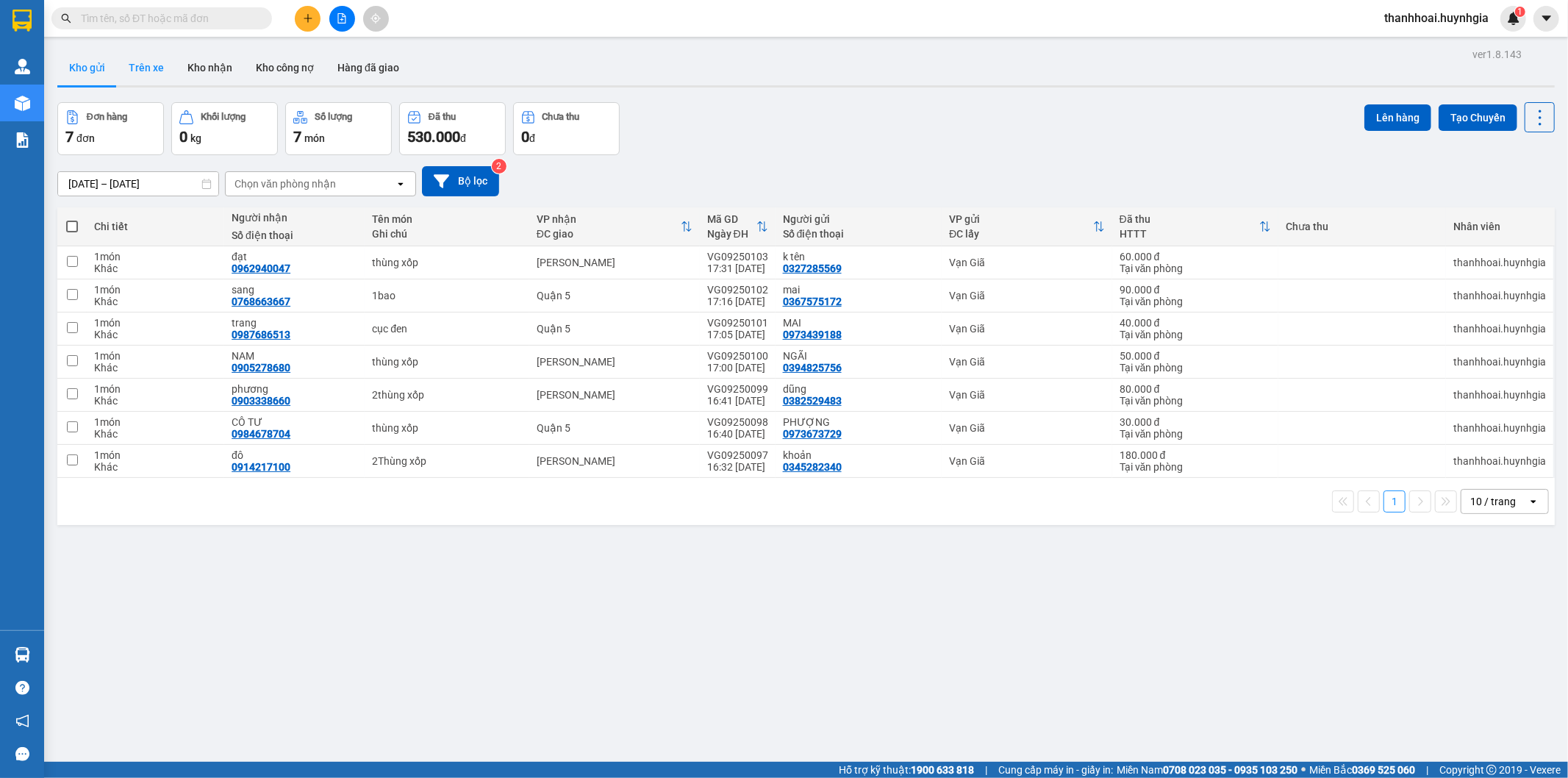
click at [133, 62] on button "Trên xe" at bounding box center [147, 67] width 59 height 35
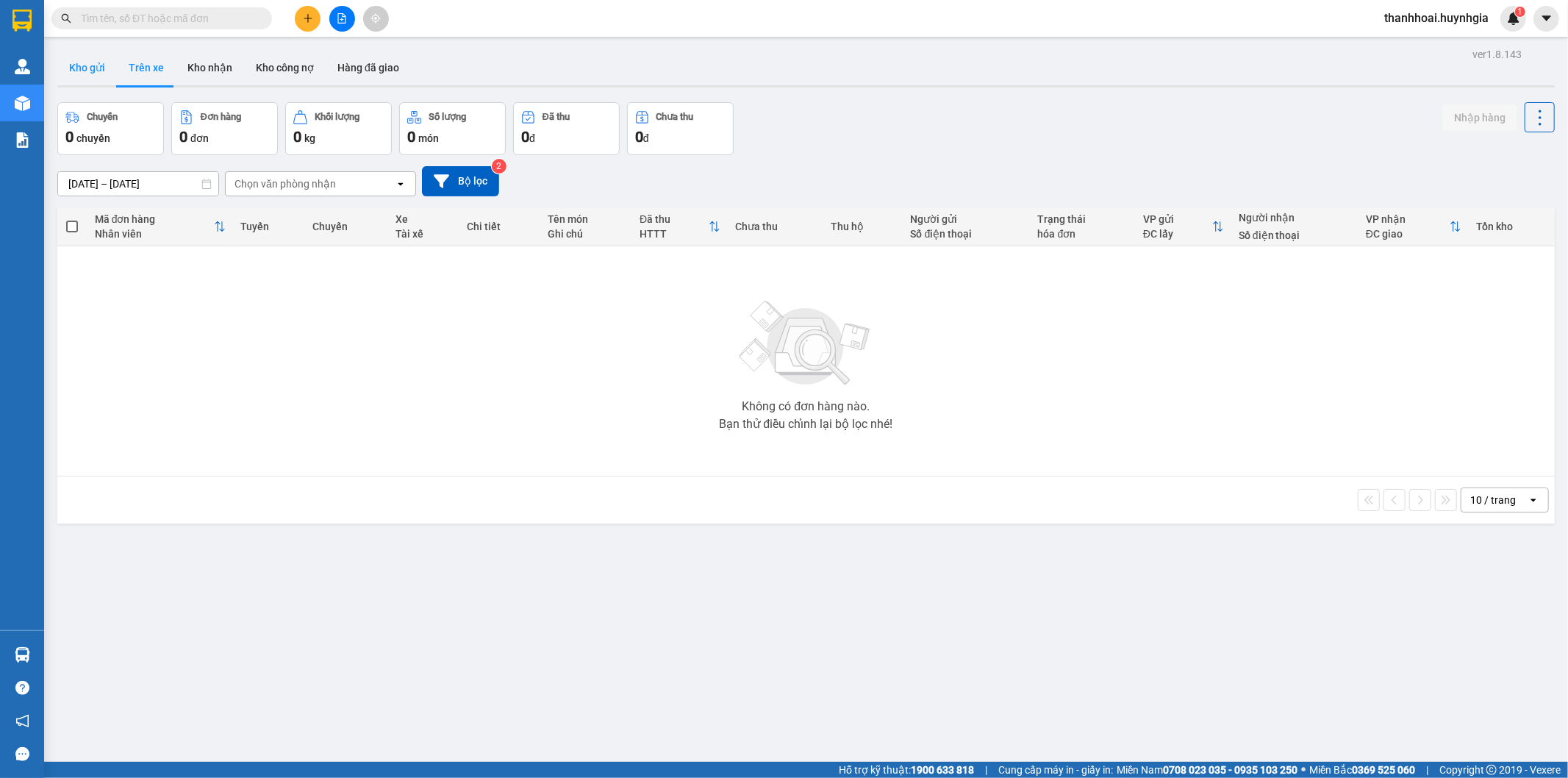
click at [89, 75] on button "Kho gửi" at bounding box center [87, 67] width 60 height 35
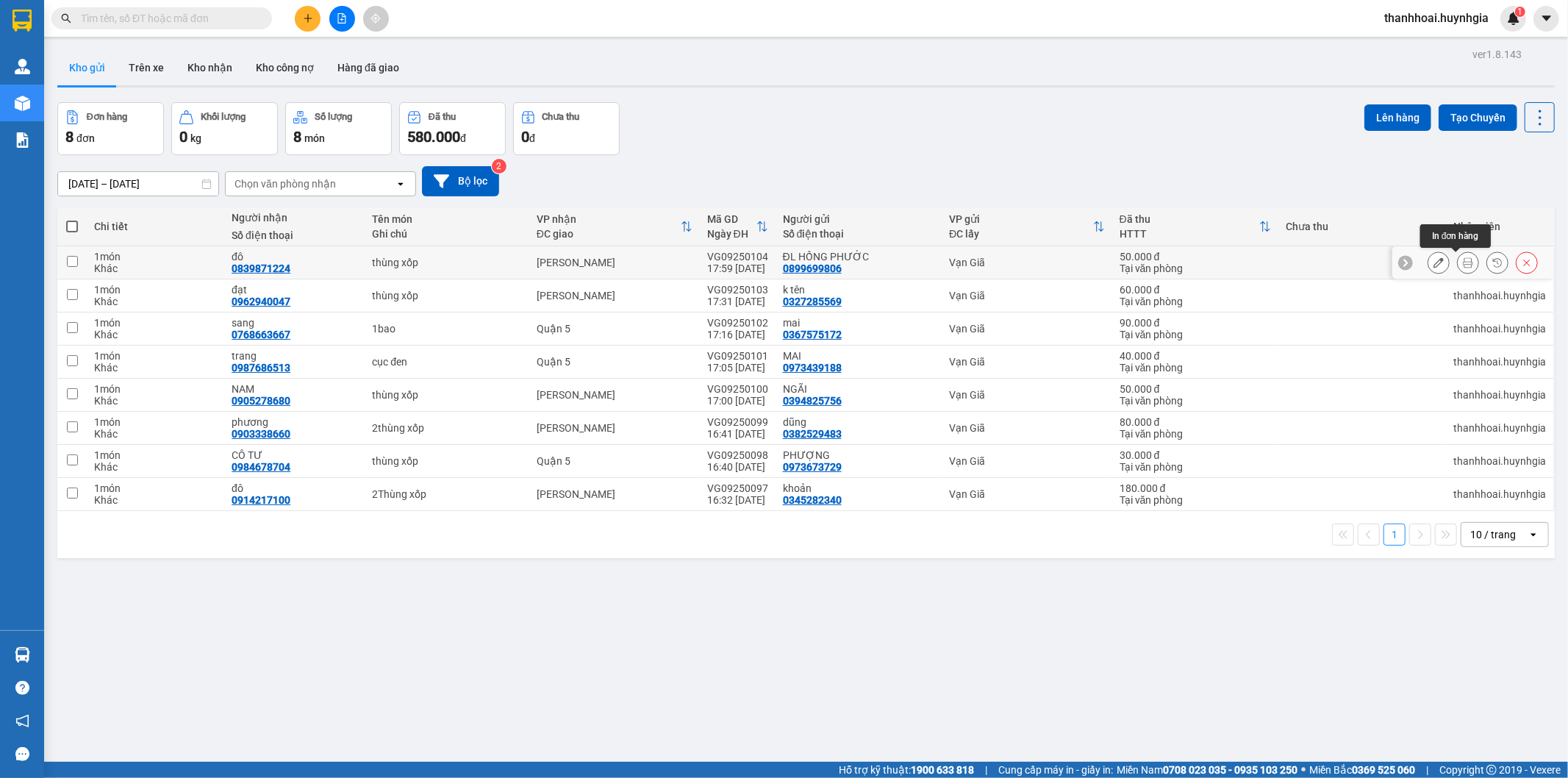
click at [1461, 266] on button at bounding box center [1469, 262] width 21 height 26
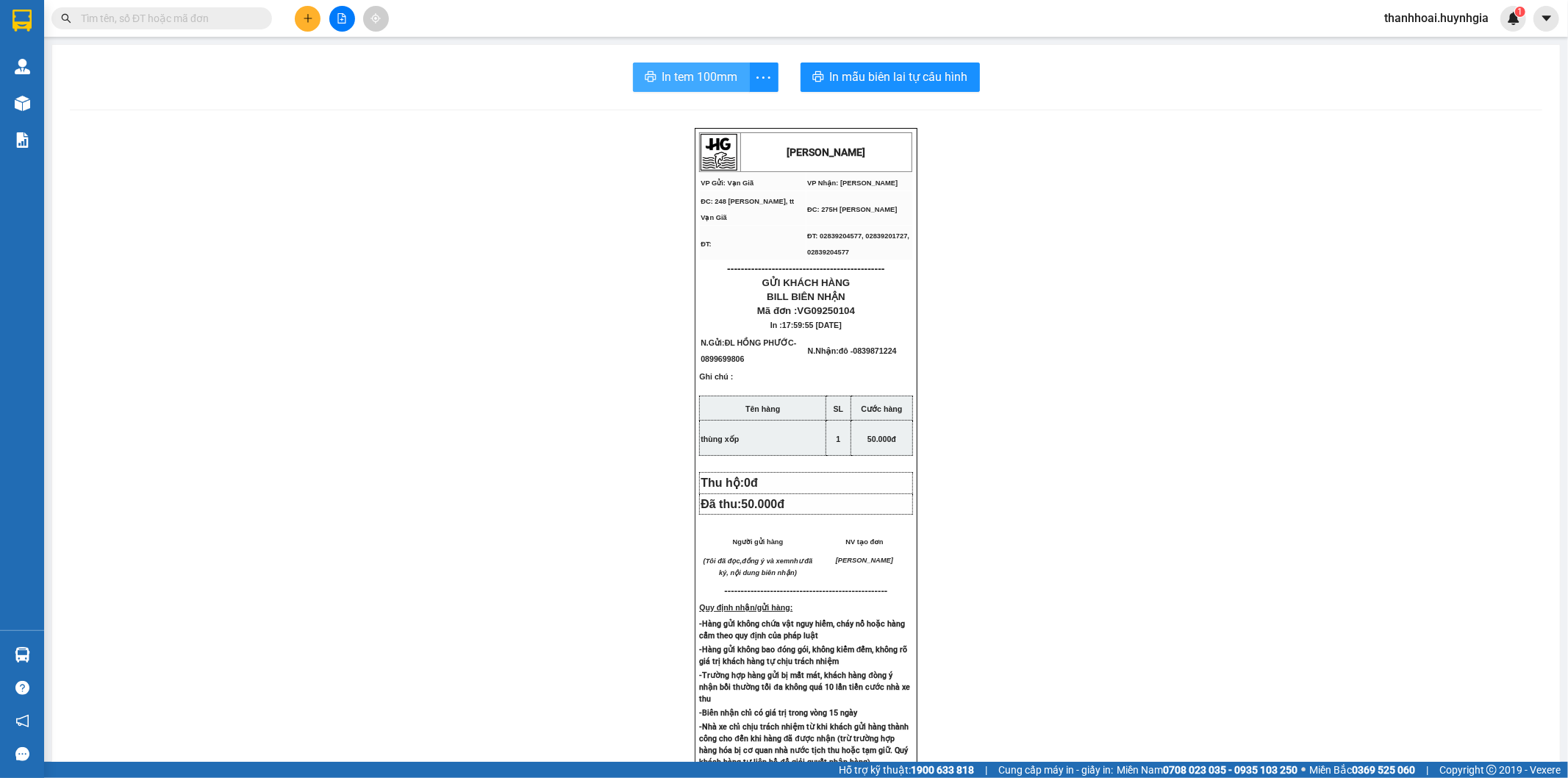
click at [700, 78] on span "In tem 100mm" at bounding box center [700, 76] width 76 height 18
click at [655, 64] on button "In tem 100mm" at bounding box center [692, 77] width 117 height 29
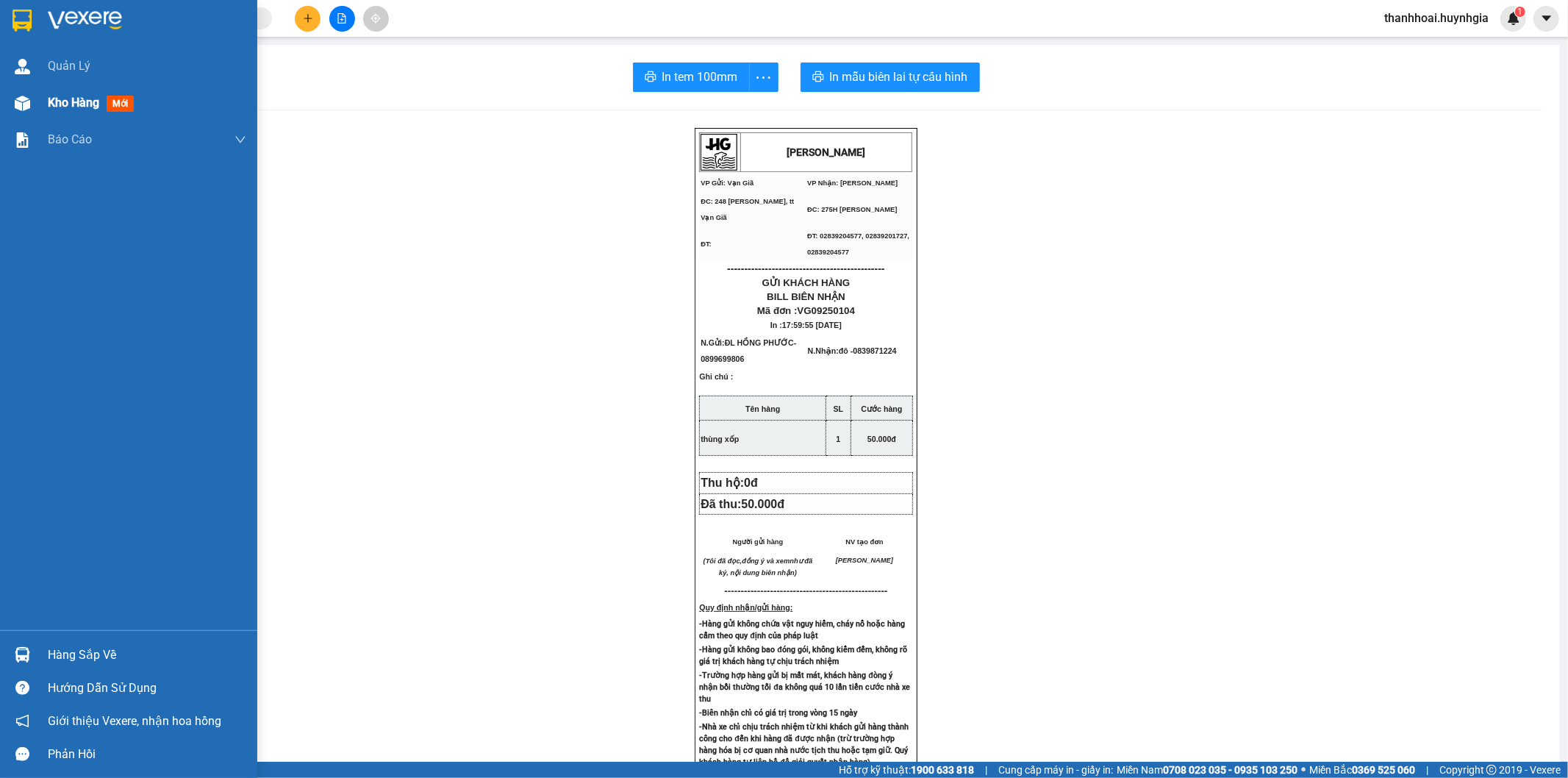
click at [77, 97] on span "Kho hàng" at bounding box center [73, 102] width 51 height 14
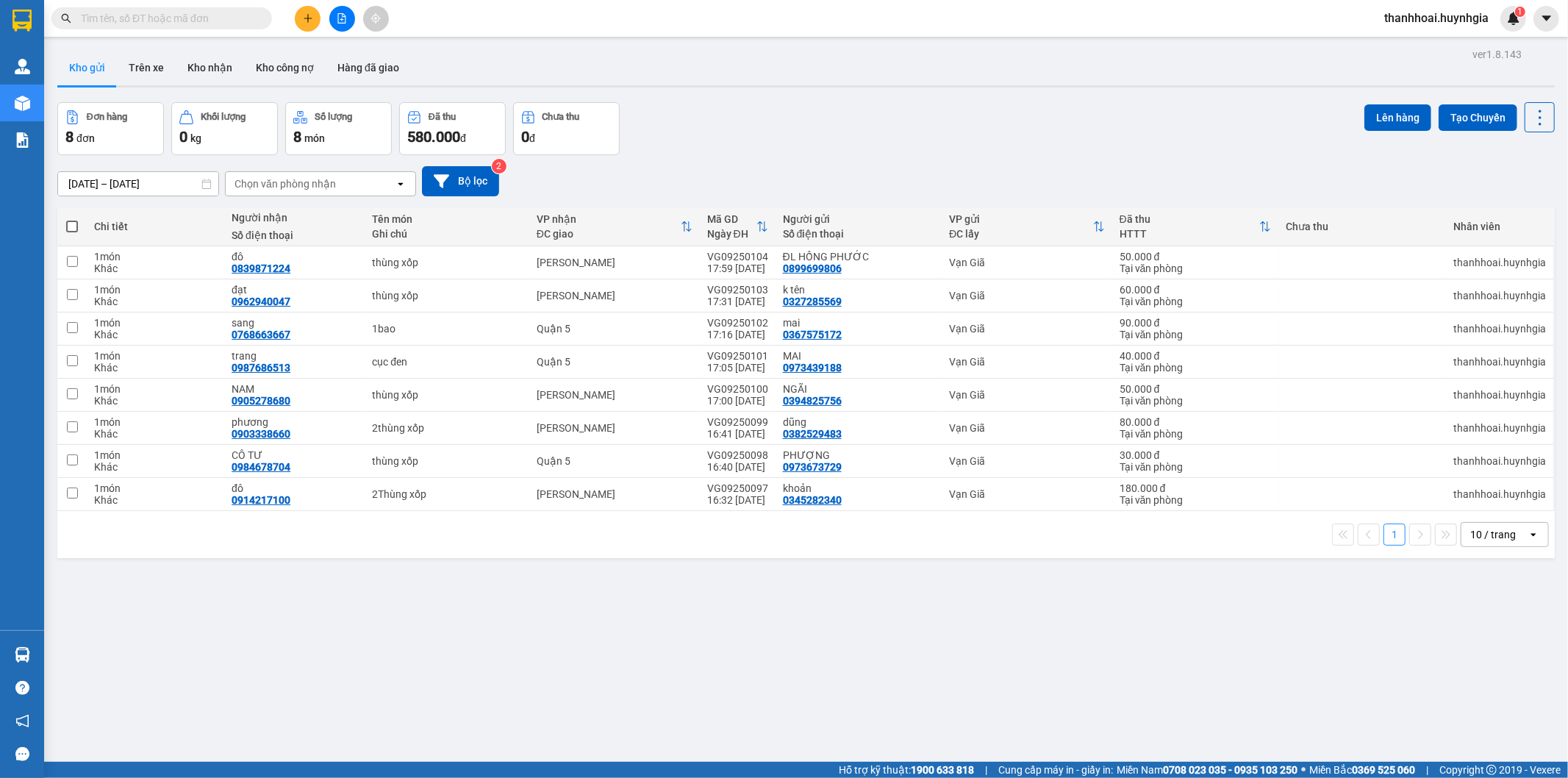
click at [570, 682] on div "ver 1.8.143 Kho gửi Trên xe Kho nhận Kho công nợ Hàng đã giao Đơn hàng 8 đơn Kh…" at bounding box center [805, 433] width 1509 height 778
click at [678, 690] on div "ver 1.8.143 Kho gửi Trên xe Kho nhận Kho công nợ Hàng đã giao Đơn hàng 8 đơn Kh…" at bounding box center [805, 433] width 1509 height 778
click at [1367, 111] on button "Lên hàng" at bounding box center [1398, 117] width 67 height 27
click at [75, 224] on span at bounding box center [72, 226] width 11 height 11
click at [72, 220] on input "checkbox" at bounding box center [72, 220] width 0 height 0
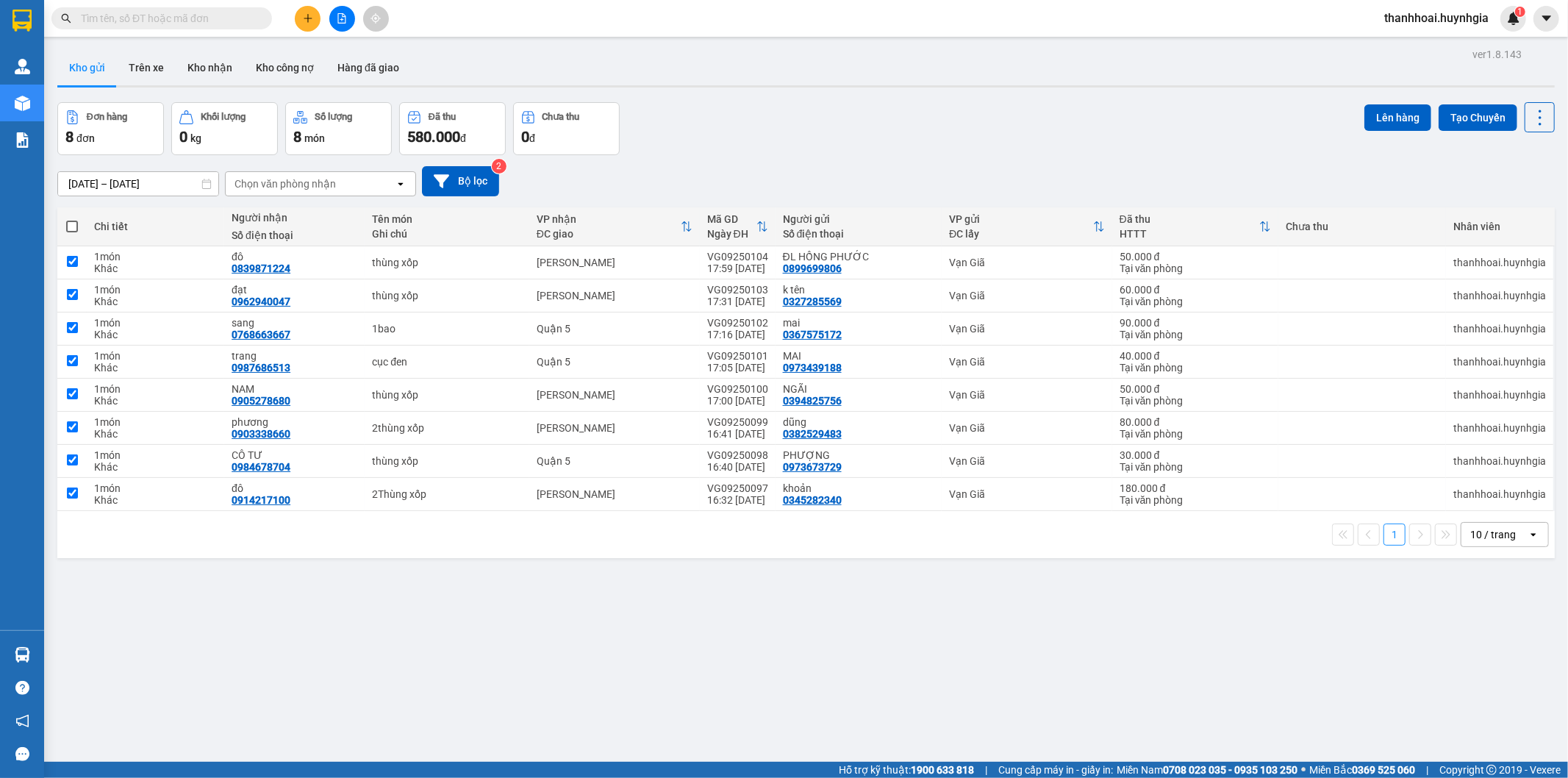
checkbox input "true"
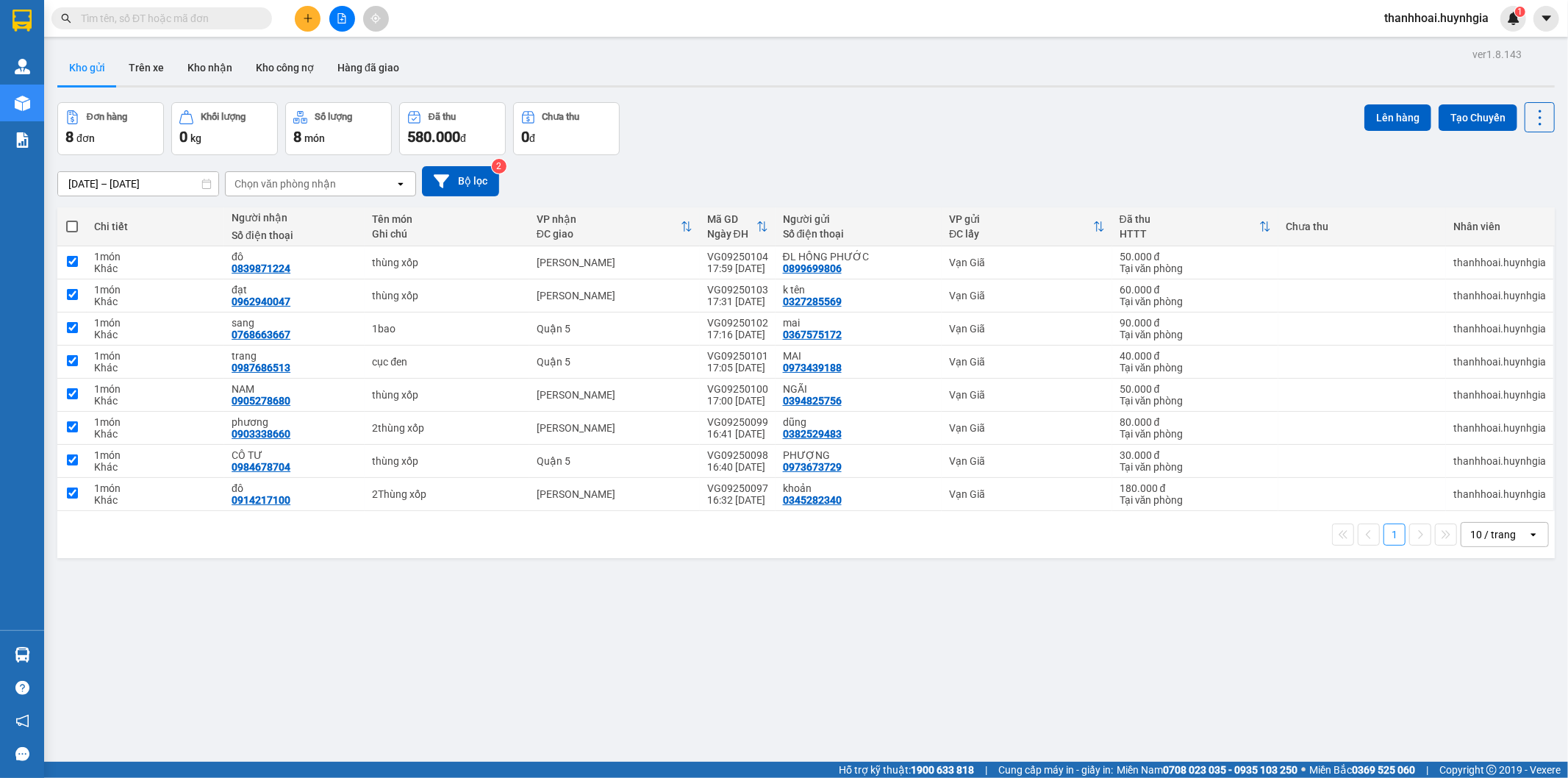
checkbox input "true"
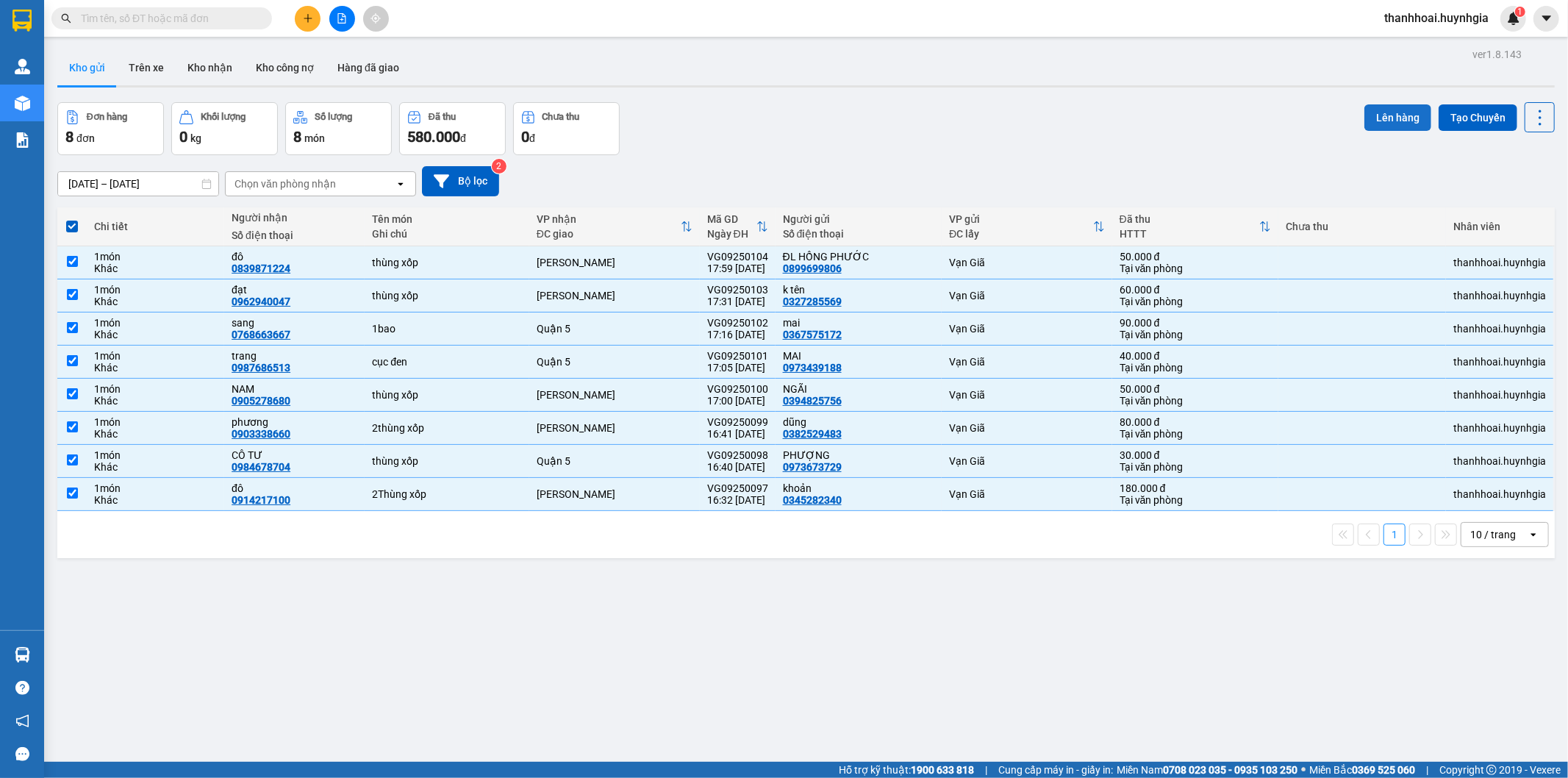
click at [1391, 120] on button "Lên hàng" at bounding box center [1398, 117] width 67 height 27
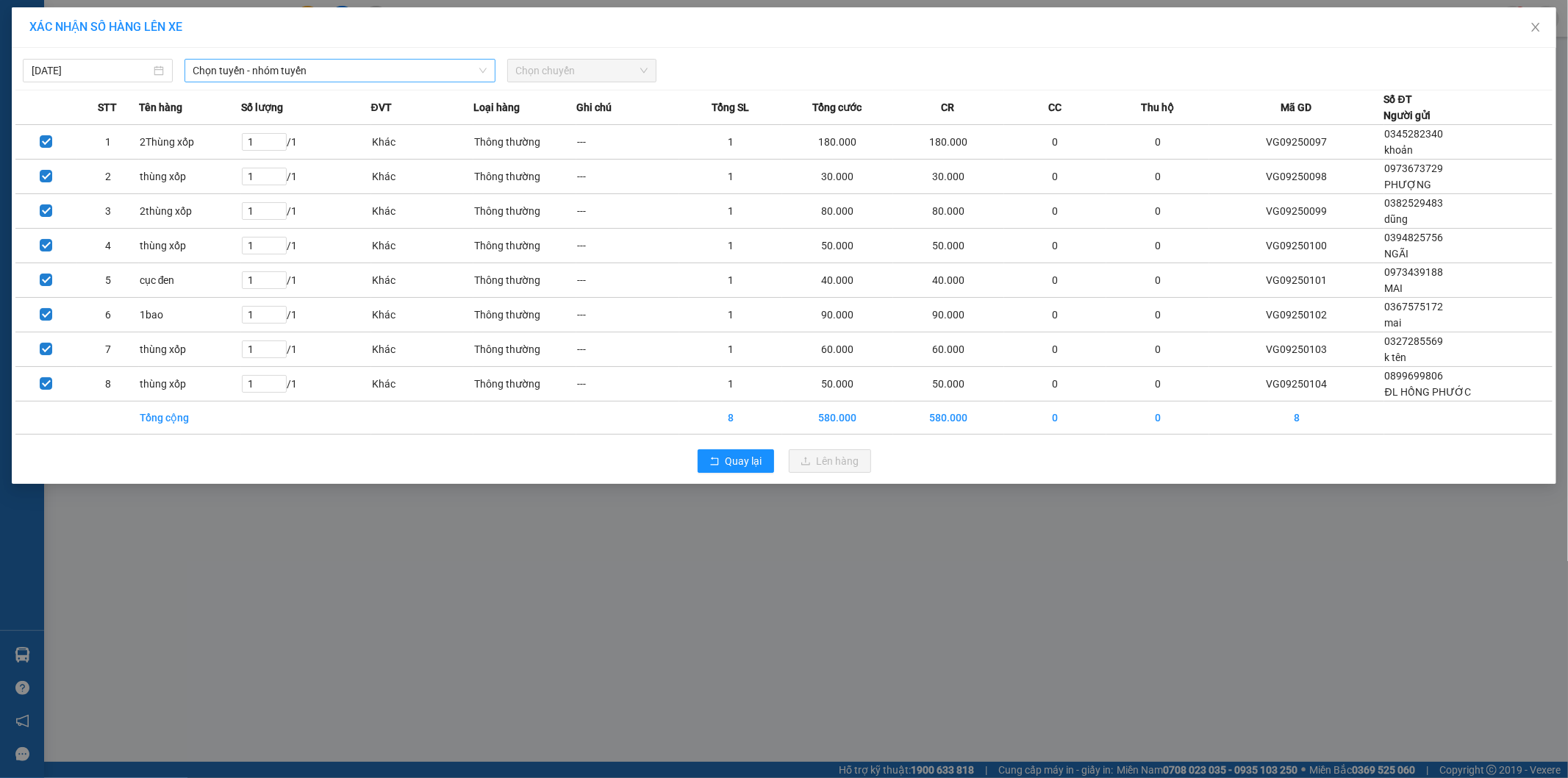
click at [283, 69] on span "Chọn tuyến - nhóm tuyến" at bounding box center [340, 70] width 293 height 22
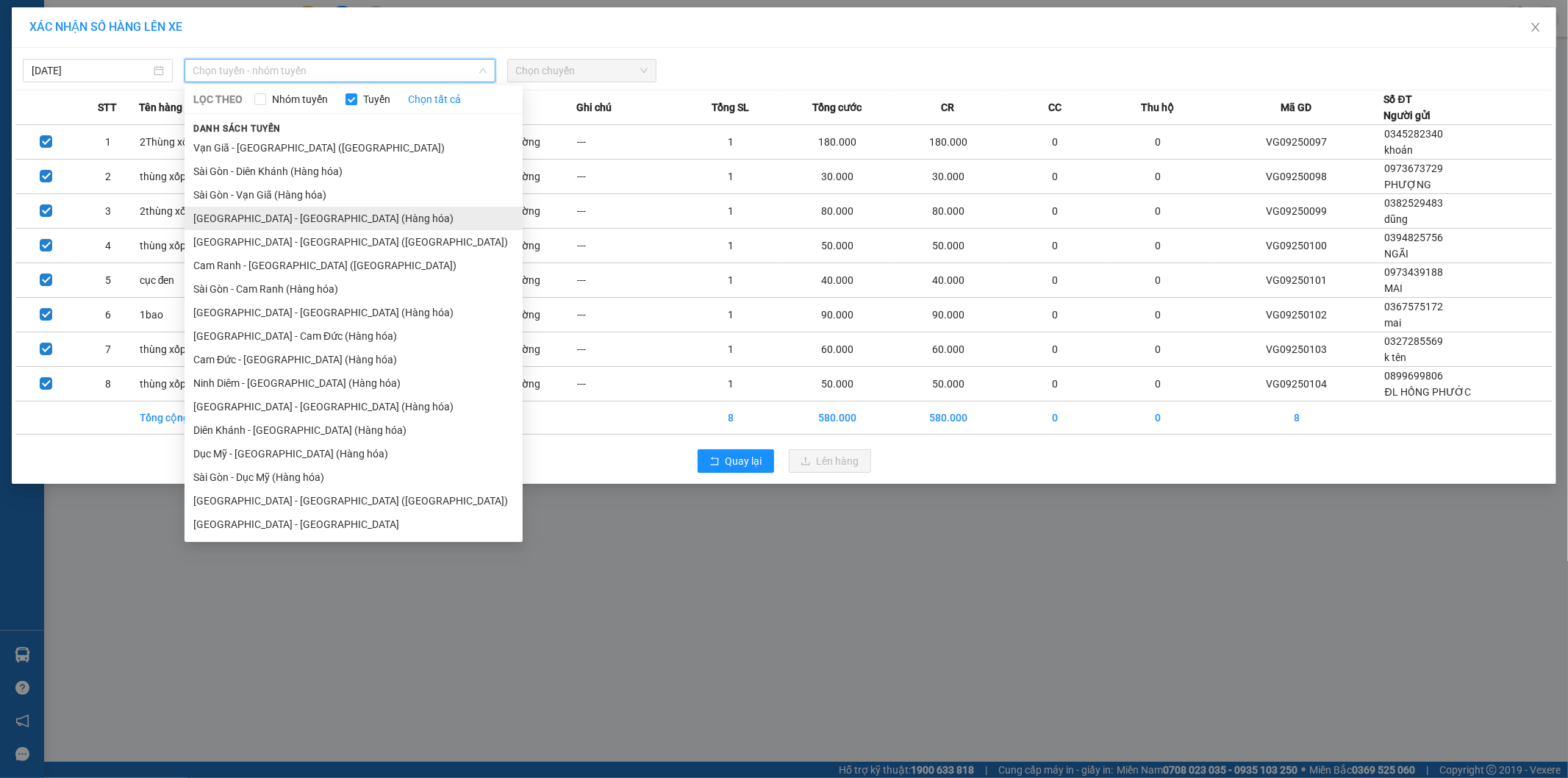
click at [307, 225] on li "[GEOGRAPHIC_DATA] - [GEOGRAPHIC_DATA] (Hàng hóa)" at bounding box center [353, 218] width 338 height 24
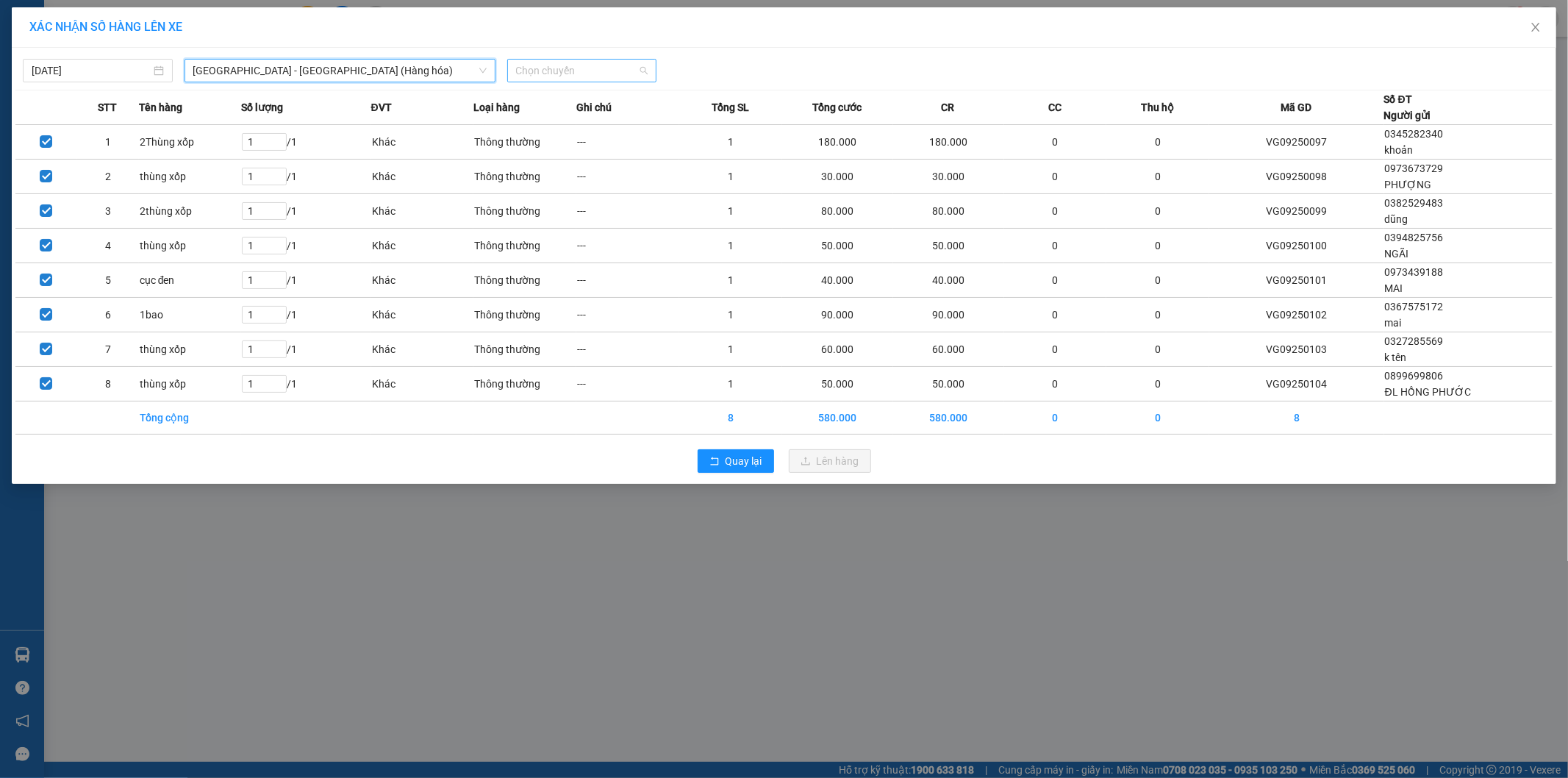
click at [585, 68] on span "Chọn chuyến" at bounding box center [582, 70] width 132 height 22
click at [555, 125] on div "22:00" at bounding box center [573, 123] width 115 height 16
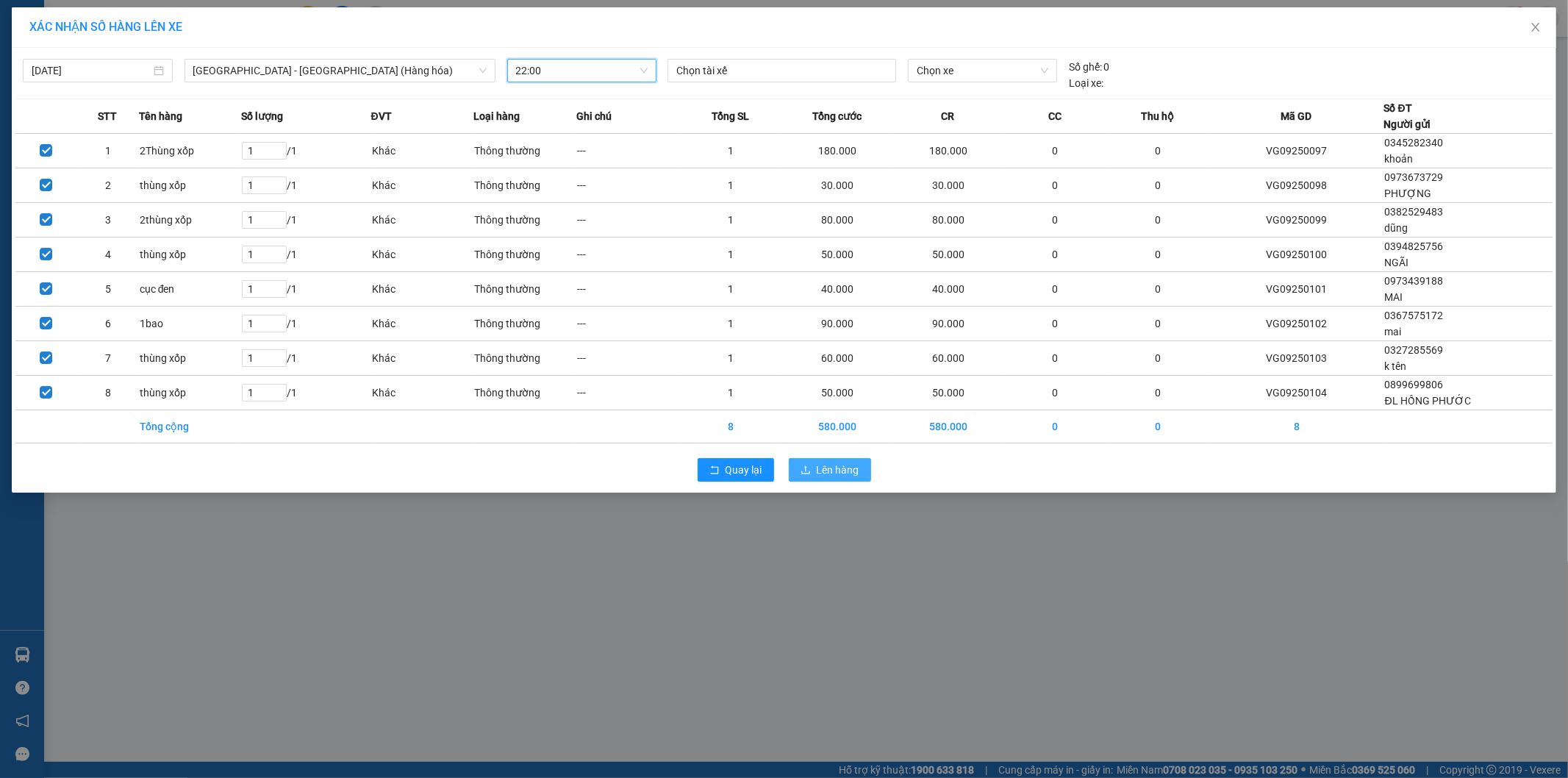
click at [842, 474] on span "Lên hàng" at bounding box center [837, 469] width 43 height 16
